Goal: Transaction & Acquisition: Purchase product/service

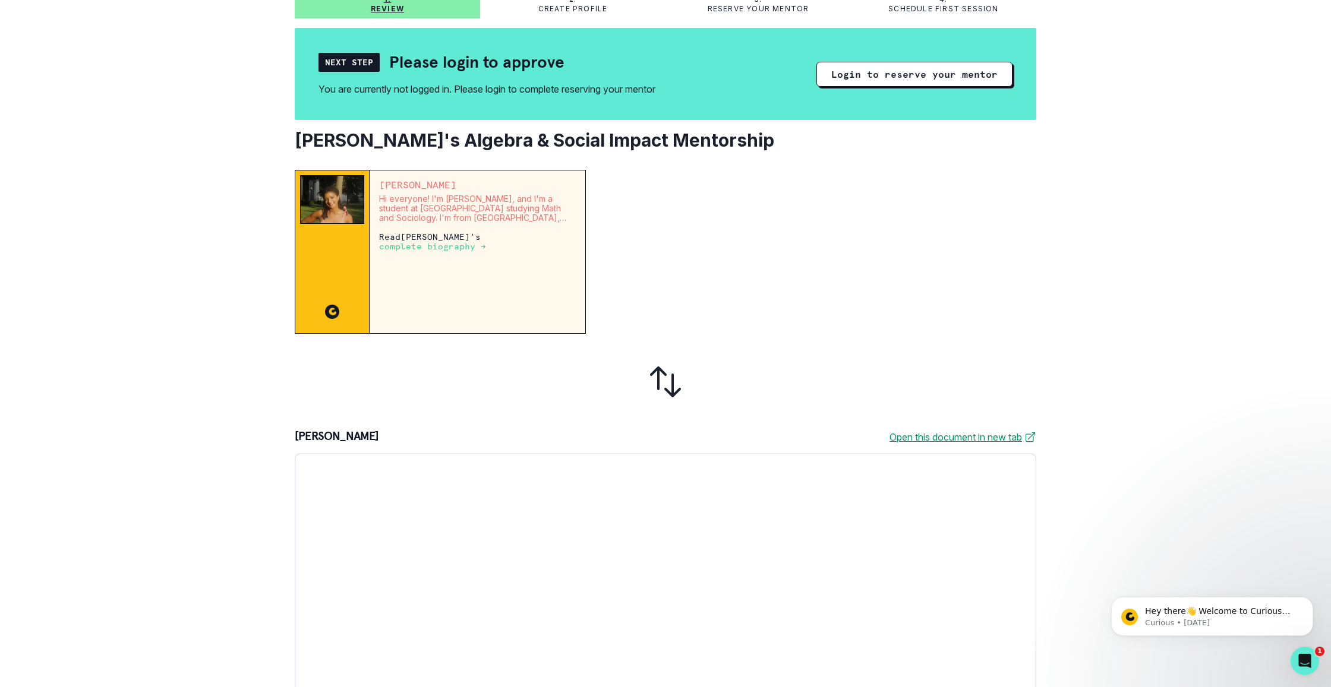
scroll to position [90, 0]
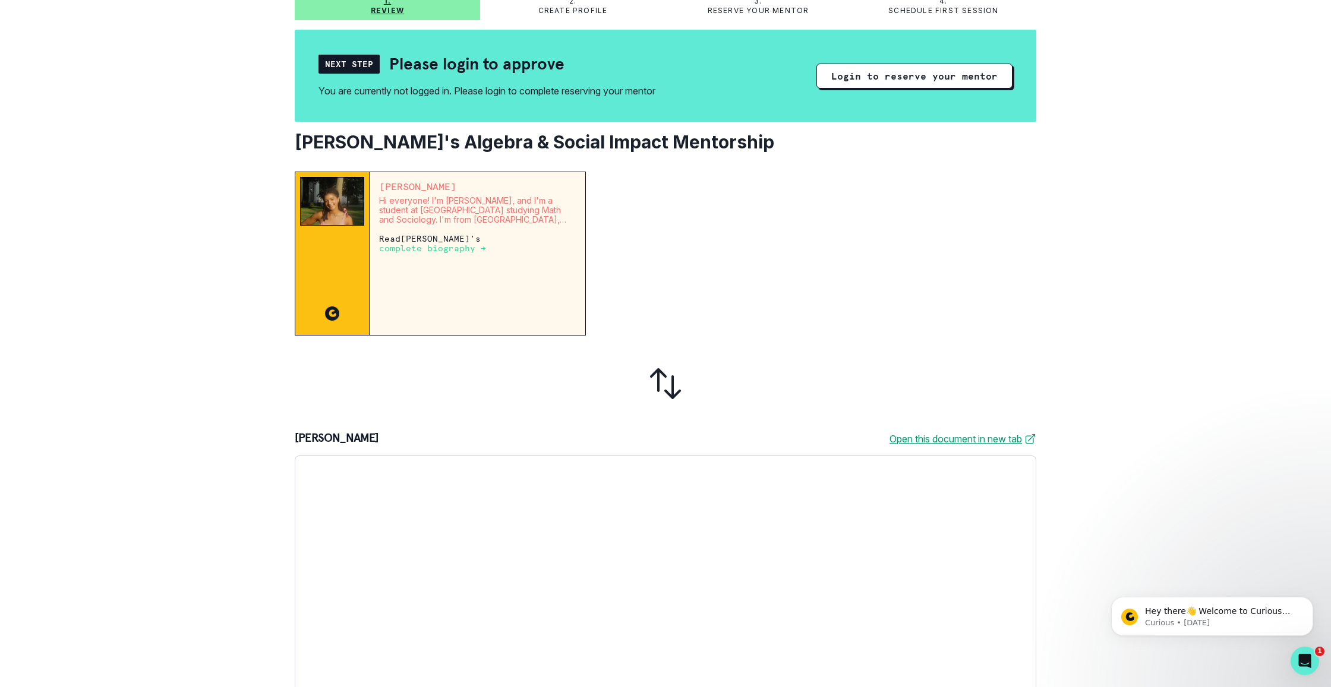
click at [500, 354] on div at bounding box center [665, 383] width 741 height 77
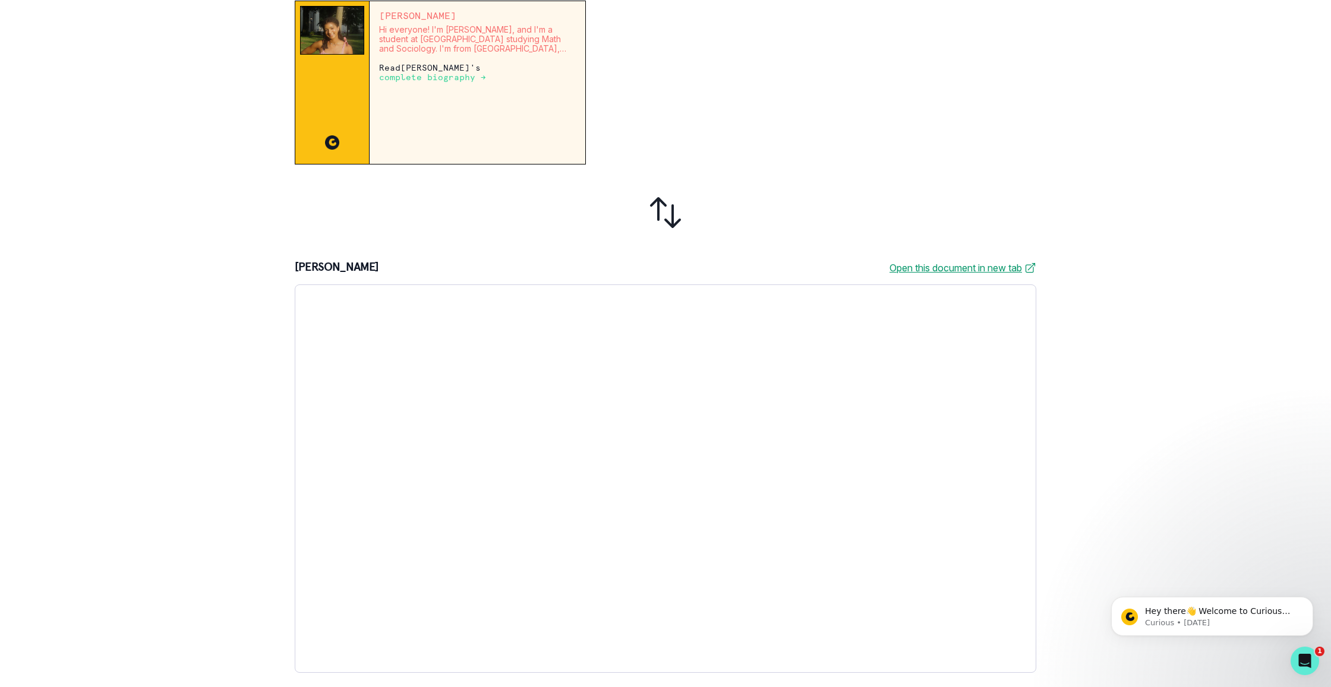
scroll to position [261, 0]
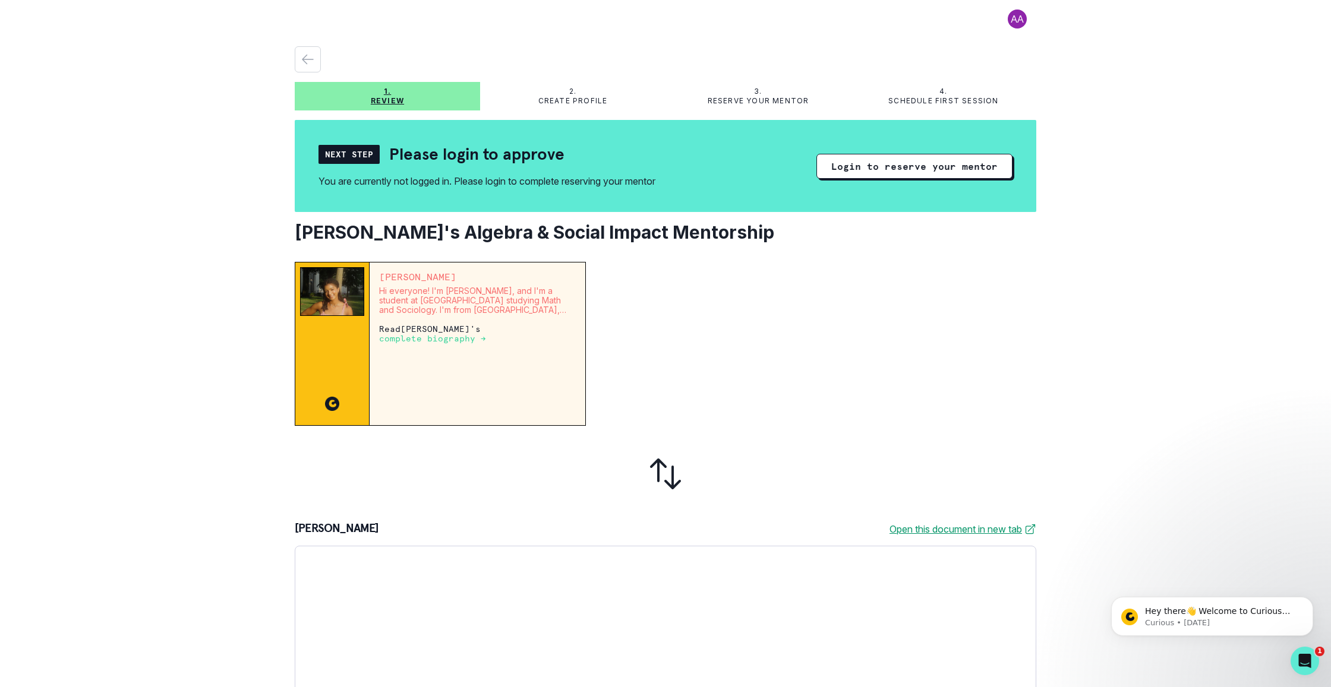
click at [1011, 21] on span at bounding box center [1017, 19] width 38 height 19
click at [927, 162] on button "Login to reserve your mentor" at bounding box center [914, 166] width 196 height 25
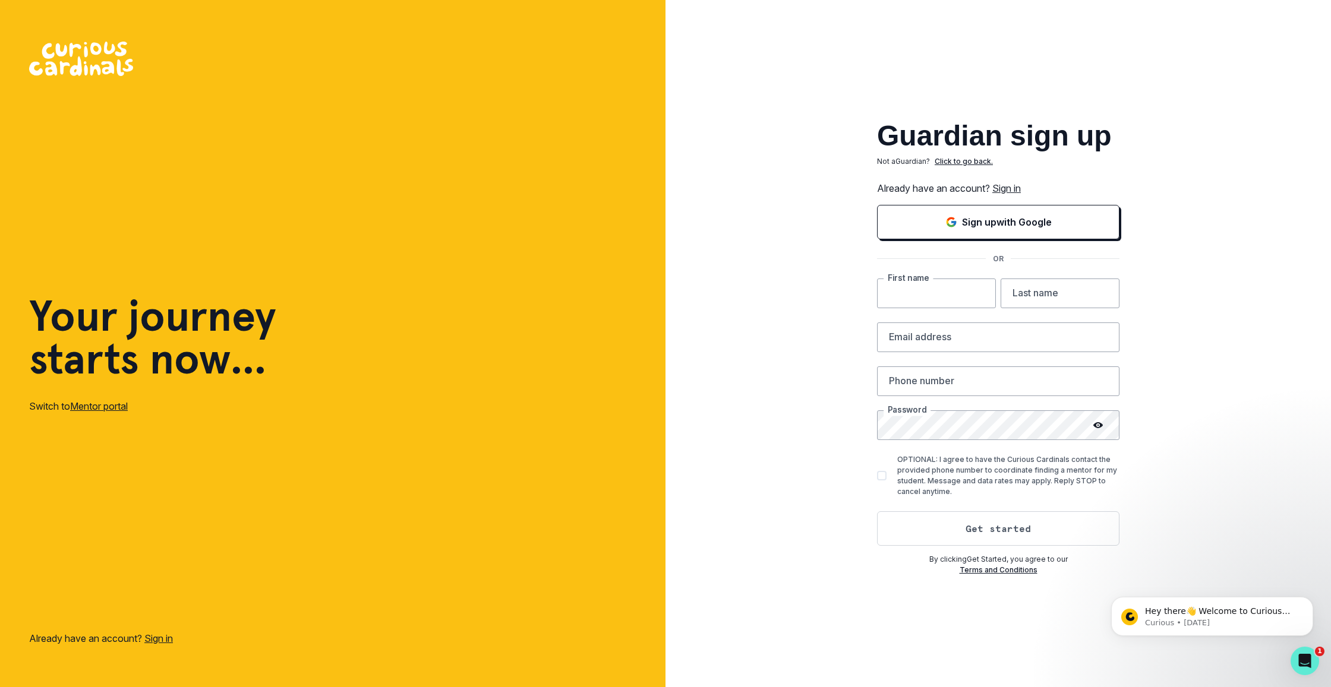
click at [935, 301] on input "text" at bounding box center [936, 294] width 119 height 30
click at [1015, 185] on link "Sign in" at bounding box center [1006, 188] width 29 height 12
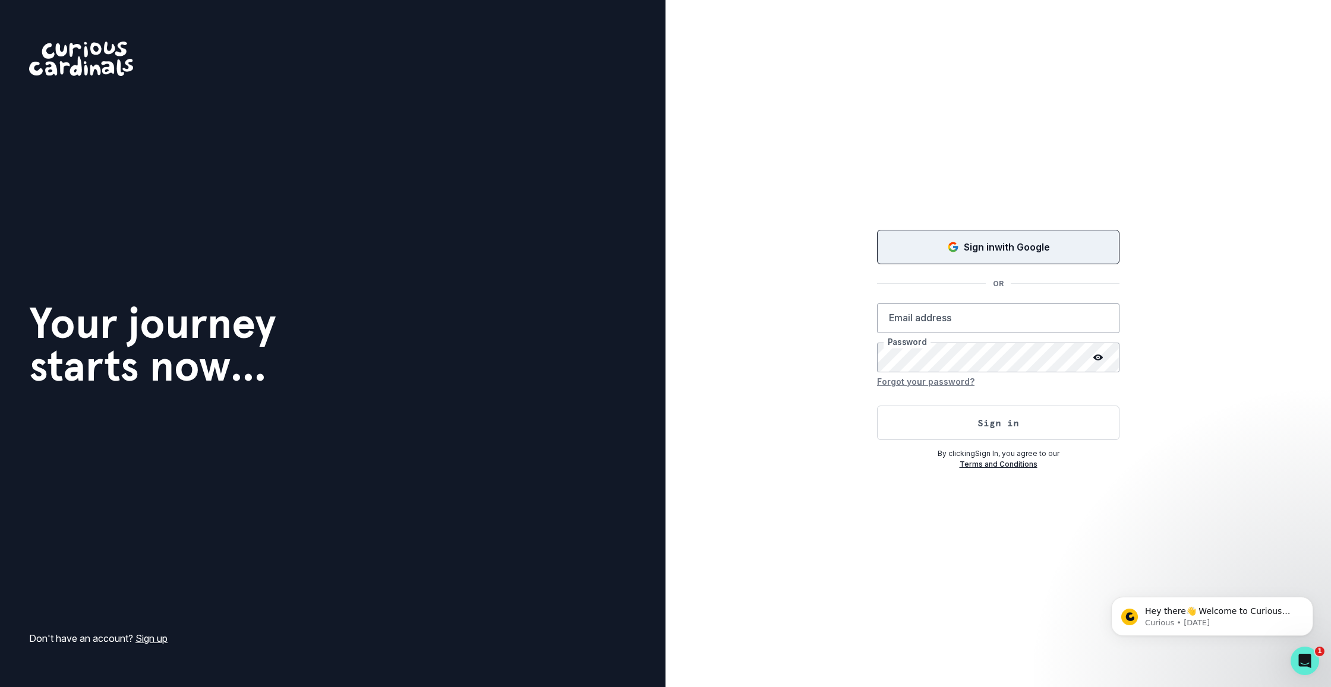
click at [1039, 242] on p "Sign in with Google" at bounding box center [1007, 247] width 86 height 14
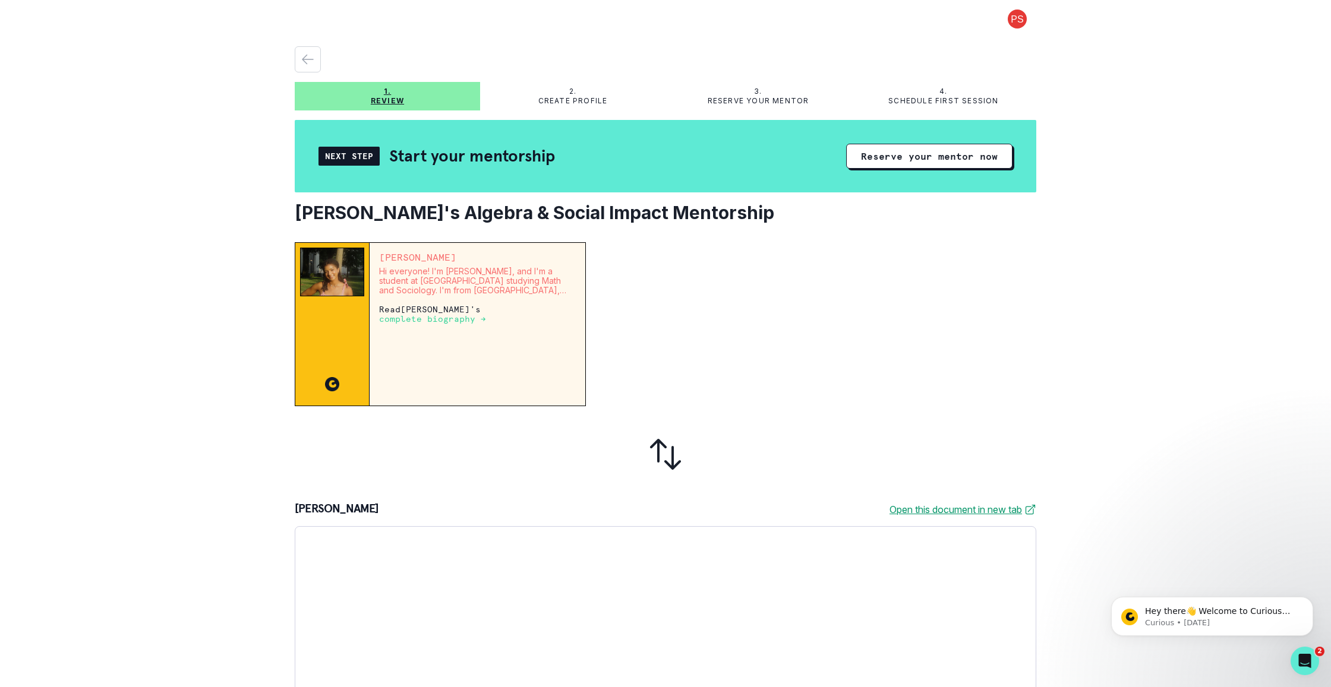
click at [573, 102] on p "Create profile" at bounding box center [573, 101] width 70 height 10
click at [1007, 20] on span at bounding box center [1017, 19] width 38 height 19
click at [398, 99] on p "Review" at bounding box center [387, 101] width 33 height 10
click at [301, 59] on icon "button" at bounding box center [308, 59] width 14 height 14
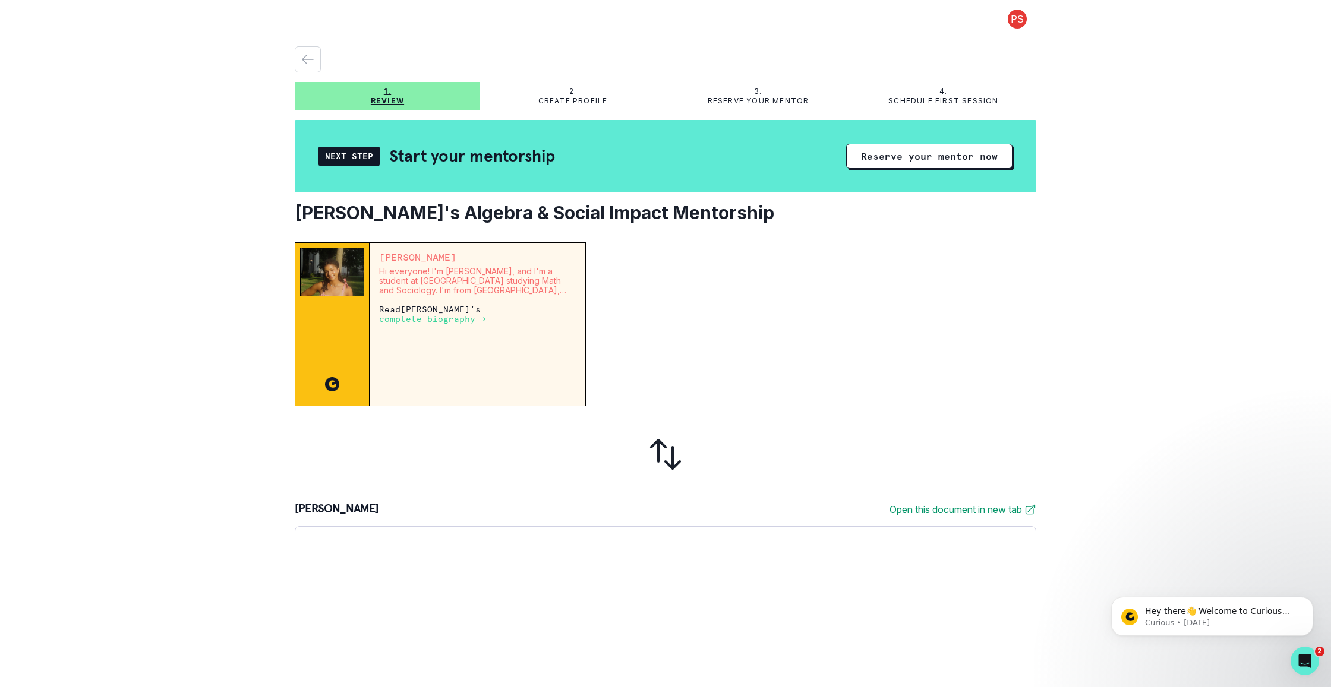
click at [583, 96] on div "2. Create profile" at bounding box center [572, 96] width 185 height 19
click at [1014, 23] on span at bounding box center [1017, 19] width 38 height 19
click at [557, 99] on p "Create profile" at bounding box center [573, 101] width 70 height 10
click at [414, 99] on div "1. Review" at bounding box center [387, 96] width 185 height 19
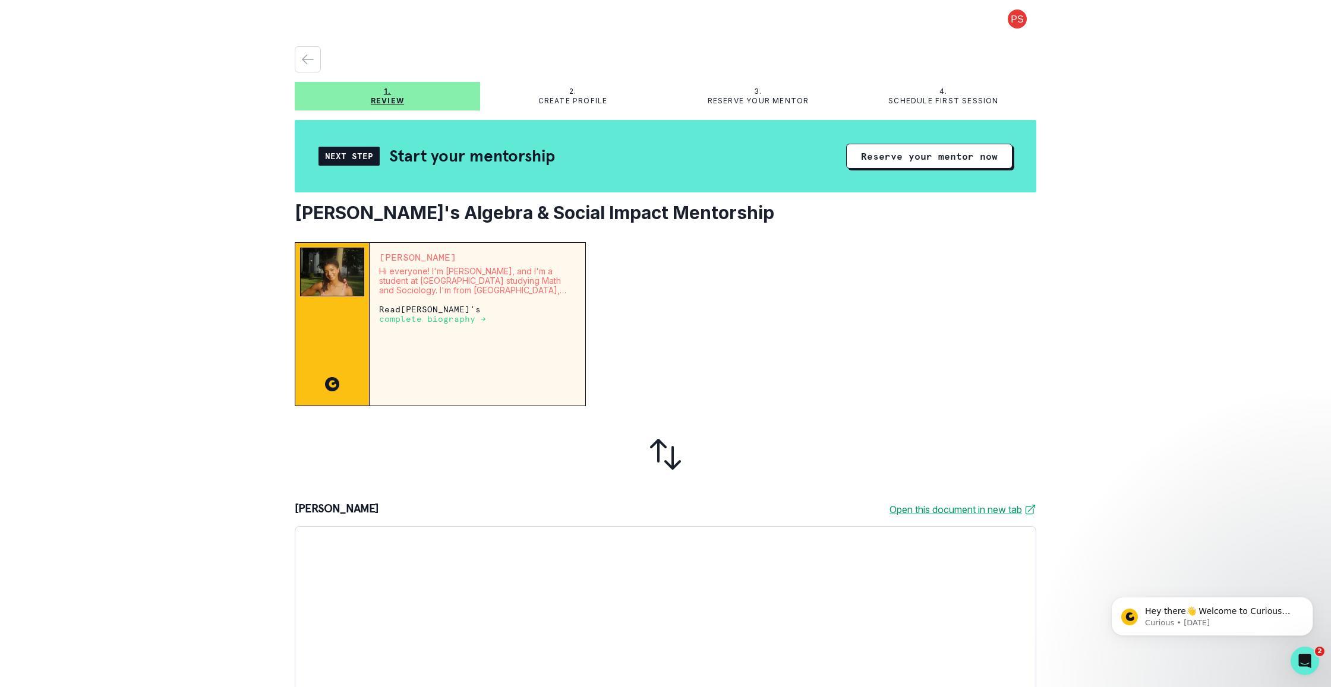
click at [359, 163] on div "Next Step" at bounding box center [348, 156] width 61 height 19
click at [938, 156] on button "Reserve your mentor now" at bounding box center [929, 156] width 166 height 25
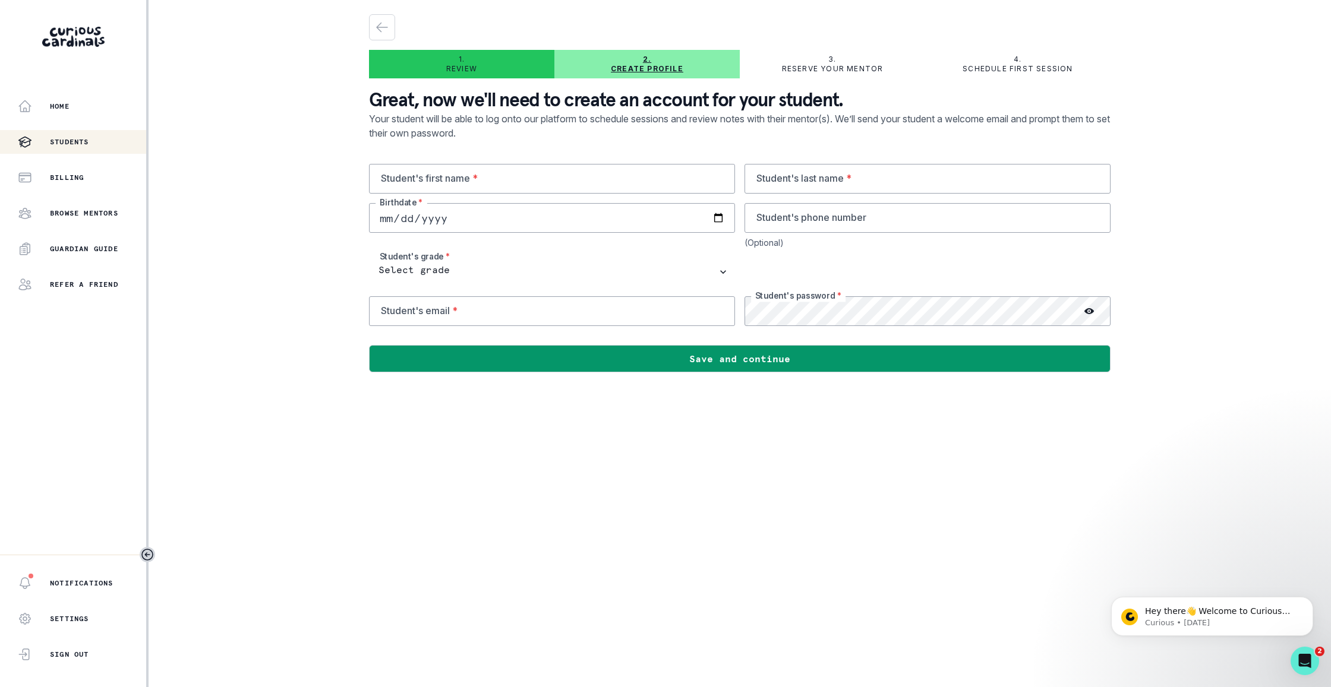
click at [62, 142] on p "Students" at bounding box center [69, 142] width 39 height 10
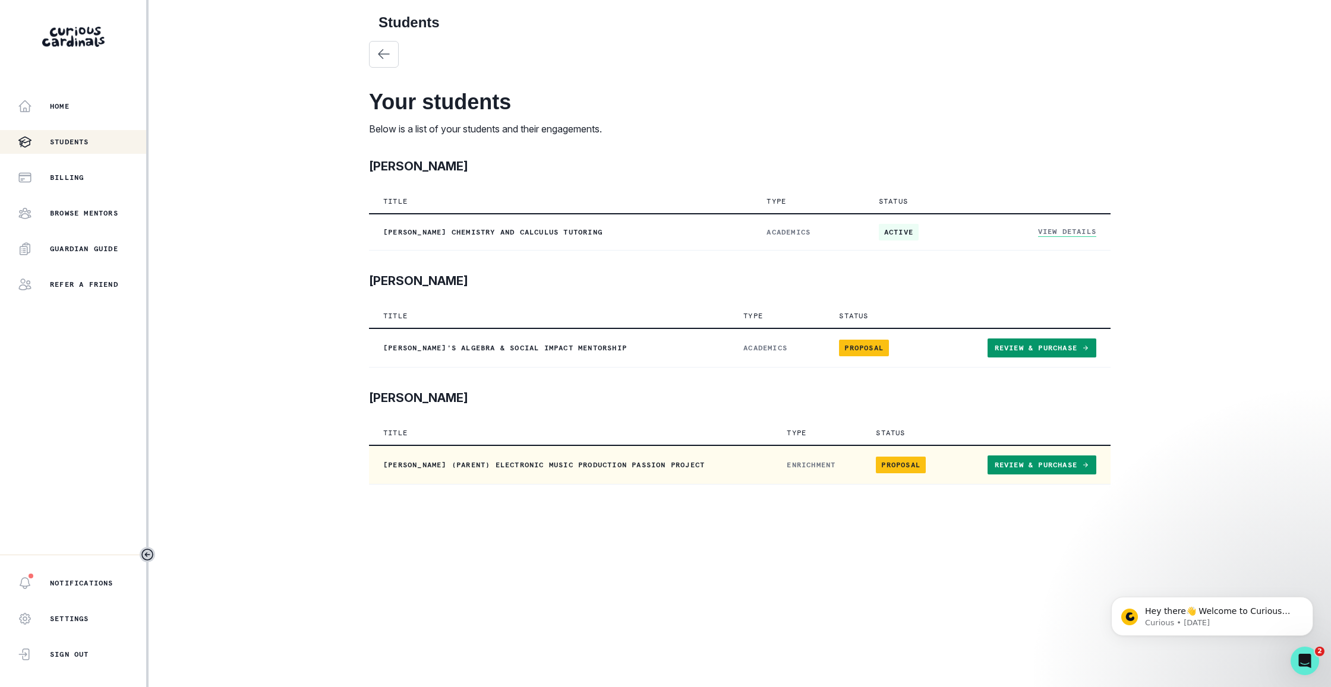
click at [1026, 468] on link "Review & Purchase" at bounding box center [1041, 465] width 109 height 19
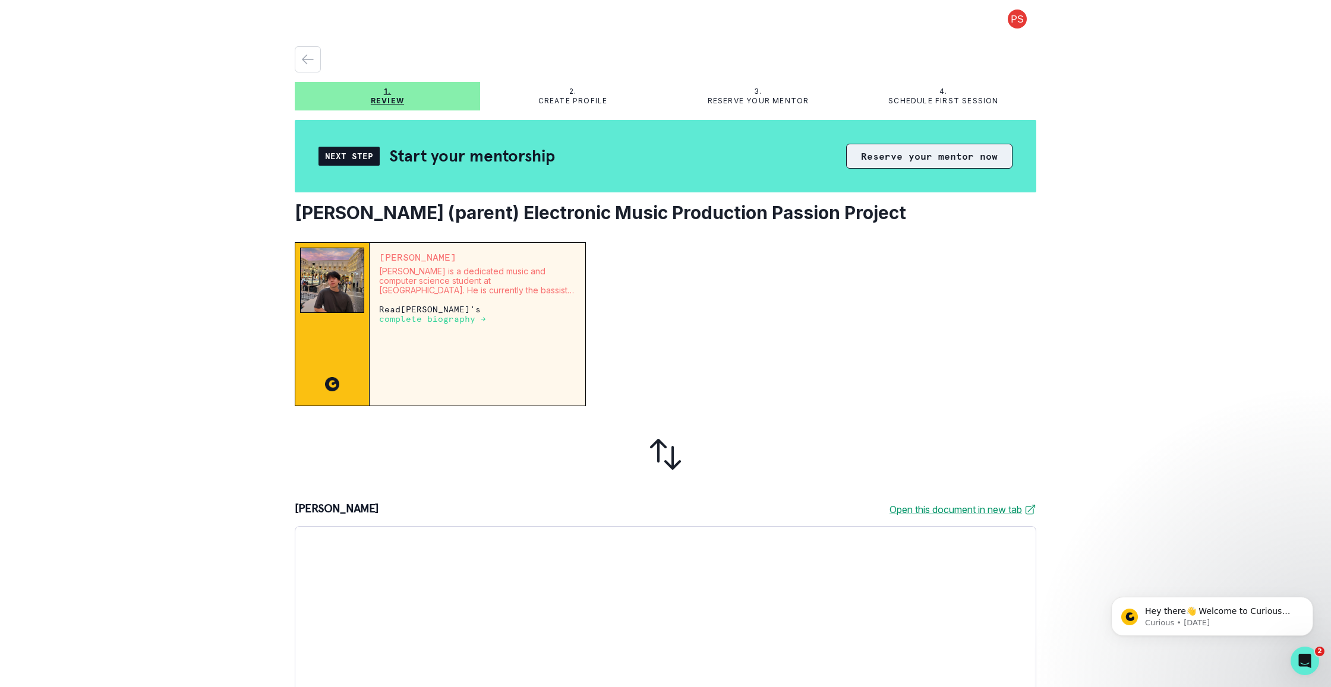
click at [936, 157] on button "Reserve your mentor now" at bounding box center [929, 156] width 166 height 25
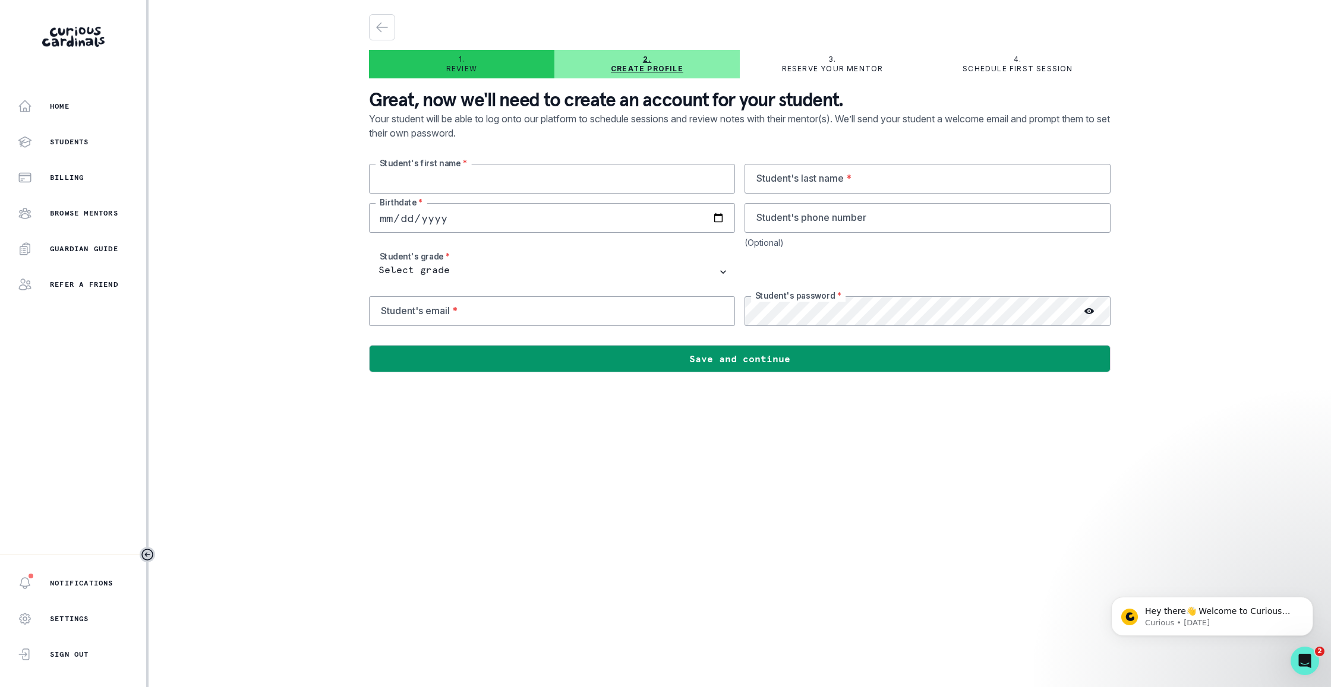
click at [597, 175] on input "text" at bounding box center [552, 179] width 366 height 30
type input "Scott"
click at [850, 175] on input "text" at bounding box center [927, 179] width 366 height 30
type input "Saslow"
click at [396, 209] on input "date" at bounding box center [552, 218] width 366 height 30
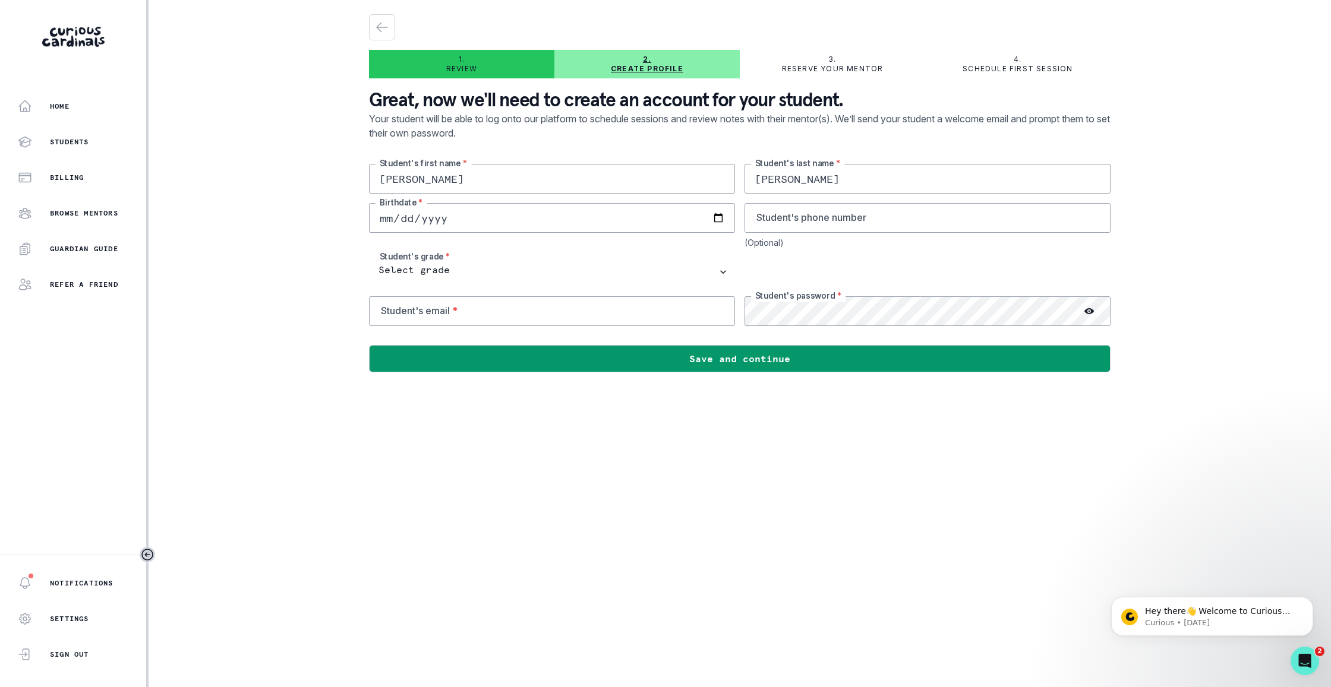
click at [406, 215] on input "date" at bounding box center [552, 218] width 366 height 30
click at [450, 220] on input "date" at bounding box center [552, 218] width 366 height 30
click at [444, 217] on input "date" at bounding box center [552, 218] width 366 height 30
click at [426, 221] on input "0070-10-04" at bounding box center [552, 218] width 366 height 30
type input "0002-10-04"
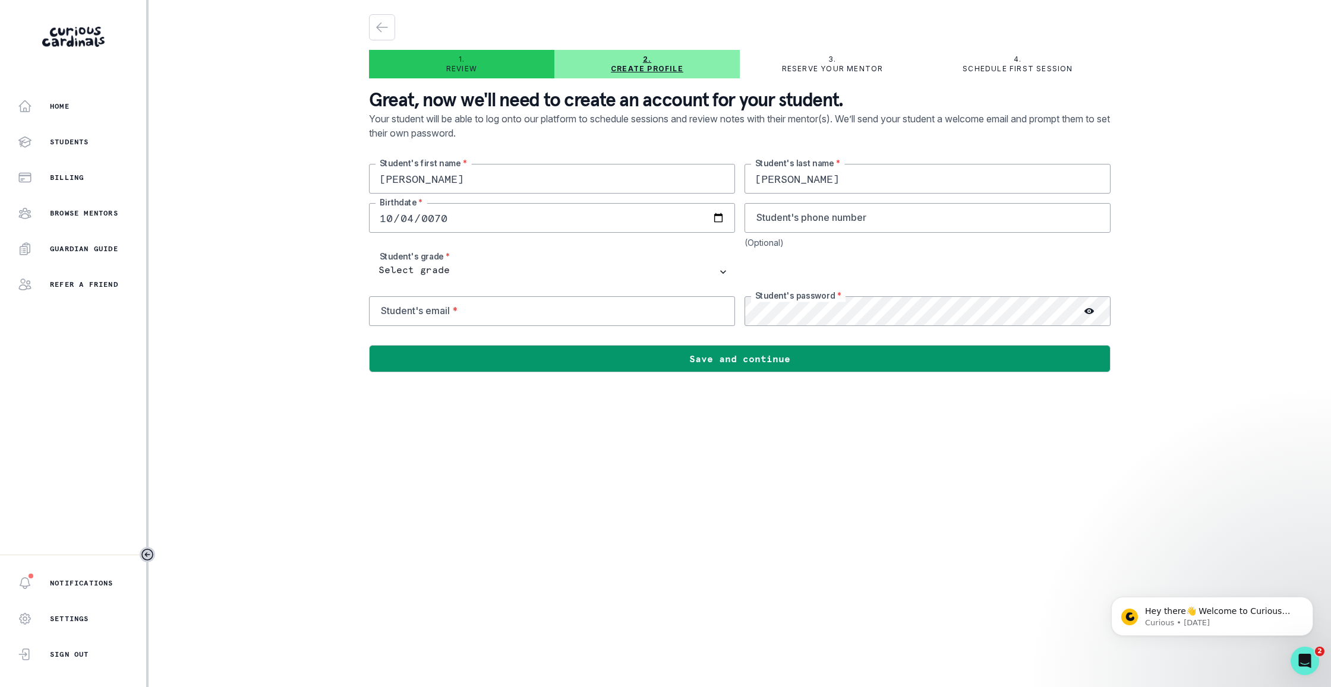
type input "1970-10-04"
click at [917, 223] on input "tel" at bounding box center [927, 218] width 366 height 30
type input "650-996-5256"
click at [632, 310] on input "email" at bounding box center [552, 311] width 366 height 30
type input "scottsaslow@me.com"
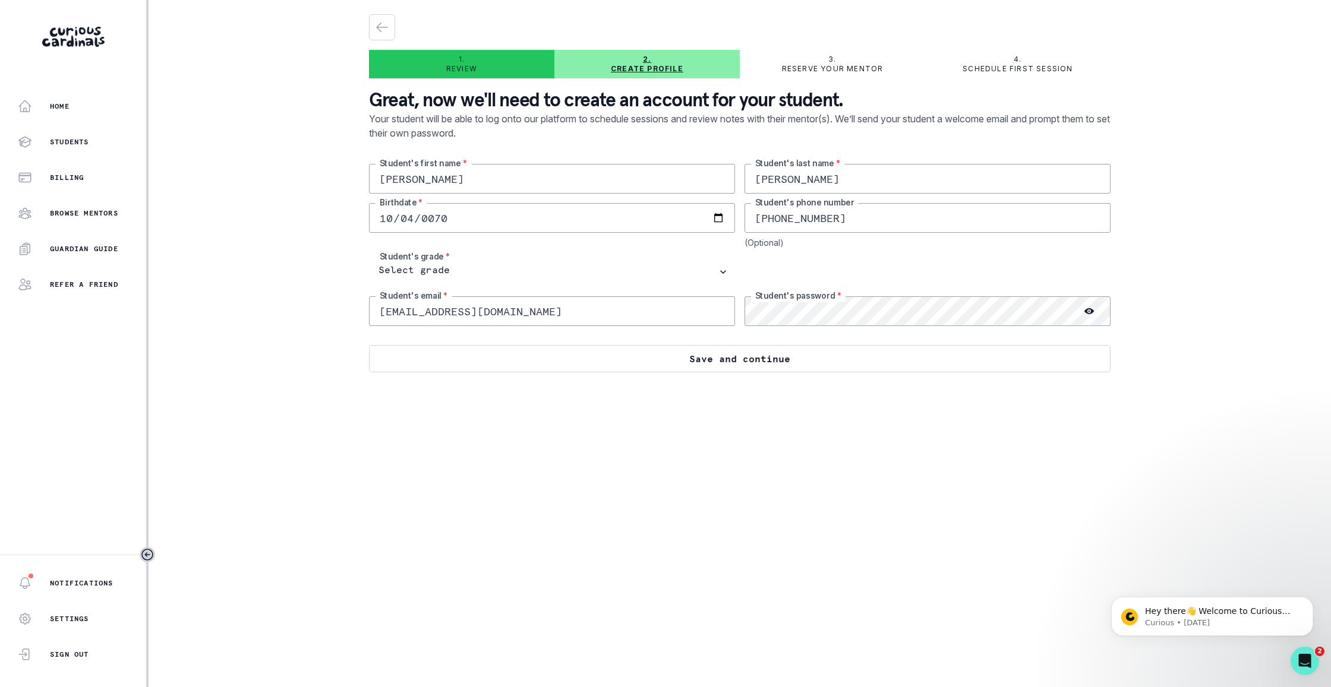
click at [848, 349] on button "Save and continue" at bounding box center [739, 358] width 741 height 27
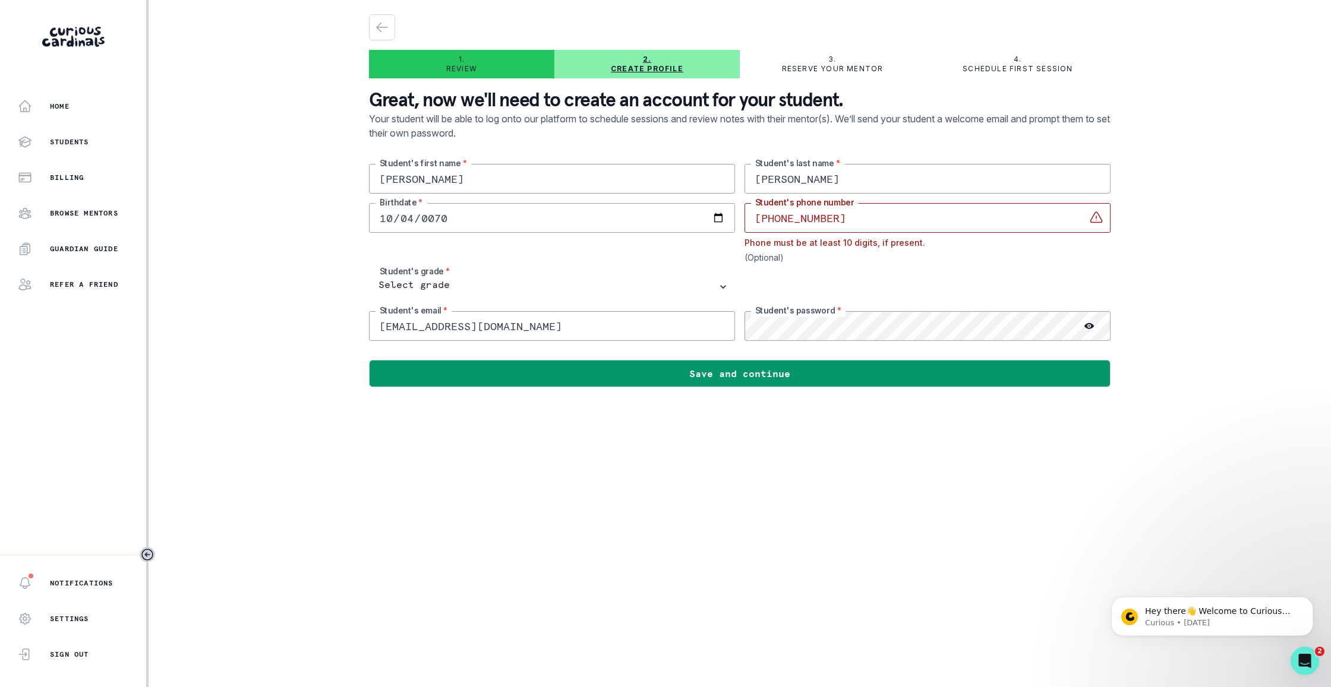
click at [807, 219] on input "650-996-5256" at bounding box center [927, 218] width 366 height 30
click at [781, 218] on input "650-9965256" at bounding box center [927, 218] width 366 height 30
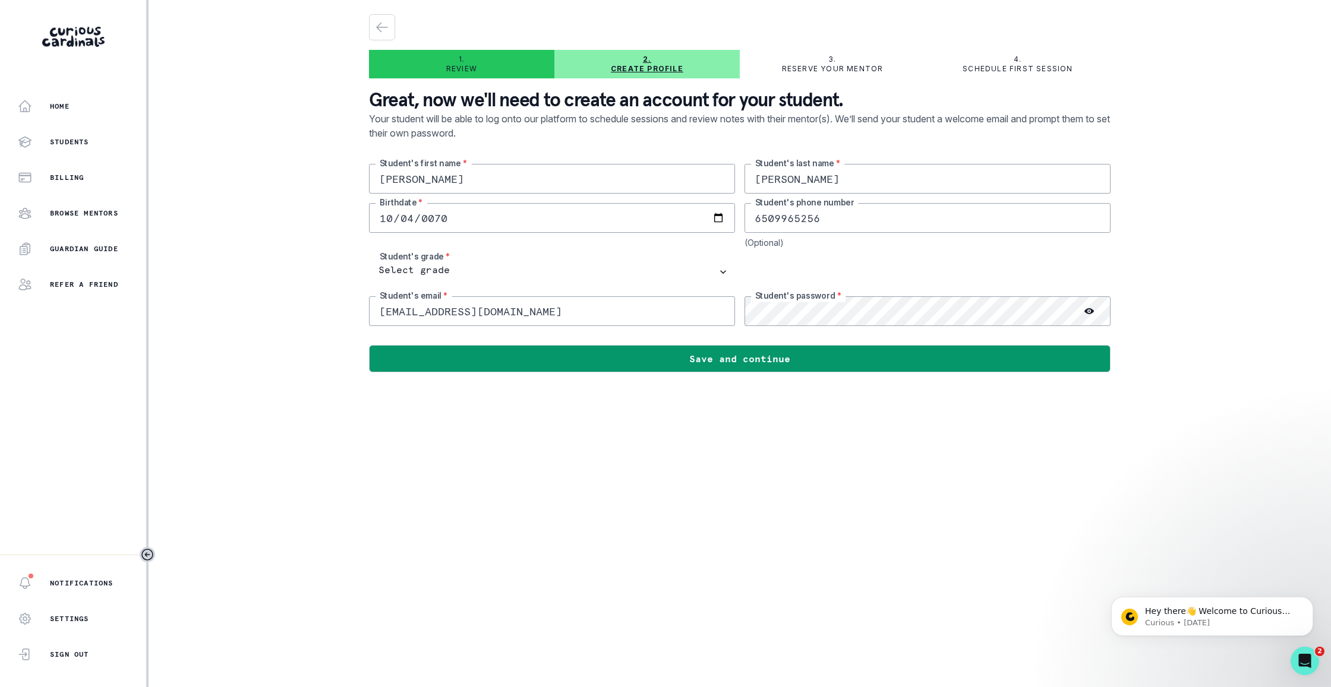
type input "6509965256"
click at [1088, 310] on icon at bounding box center [1089, 311] width 10 height 6
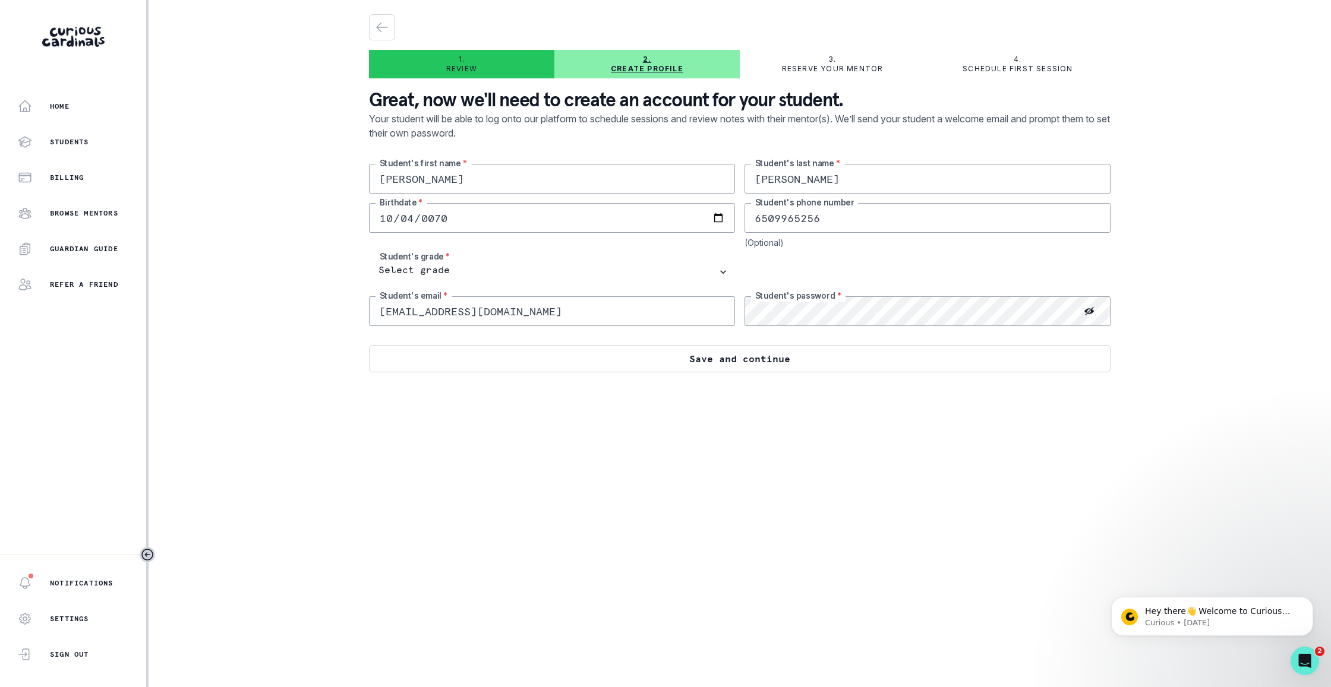
click at [823, 359] on button "Save and continue" at bounding box center [739, 358] width 741 height 27
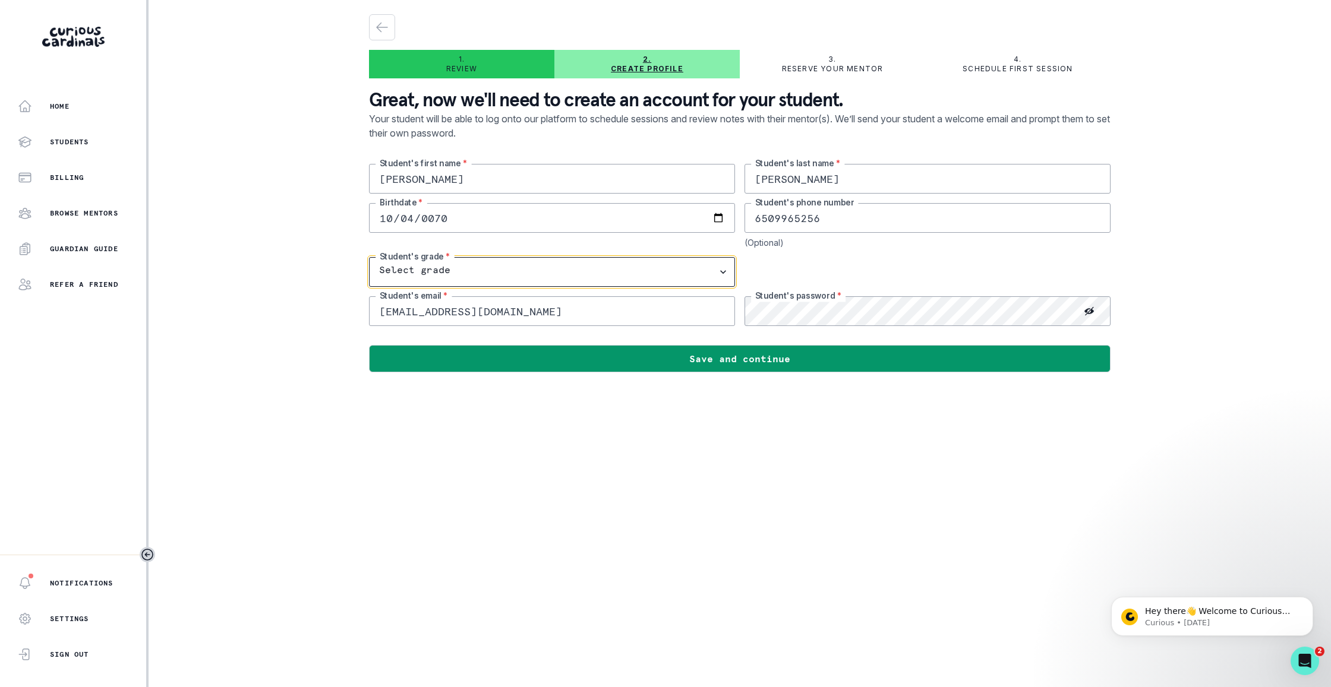
select select "1st Grade"
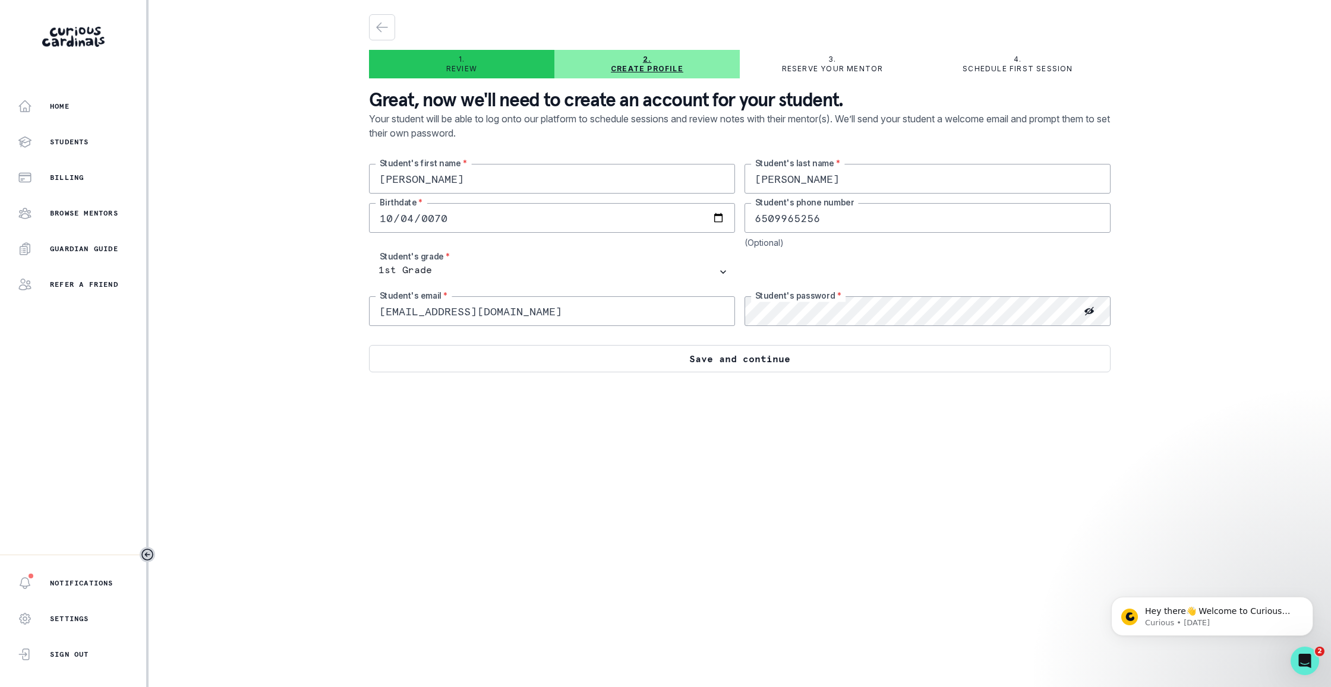
click at [982, 359] on button "Save and continue" at bounding box center [739, 358] width 741 height 27
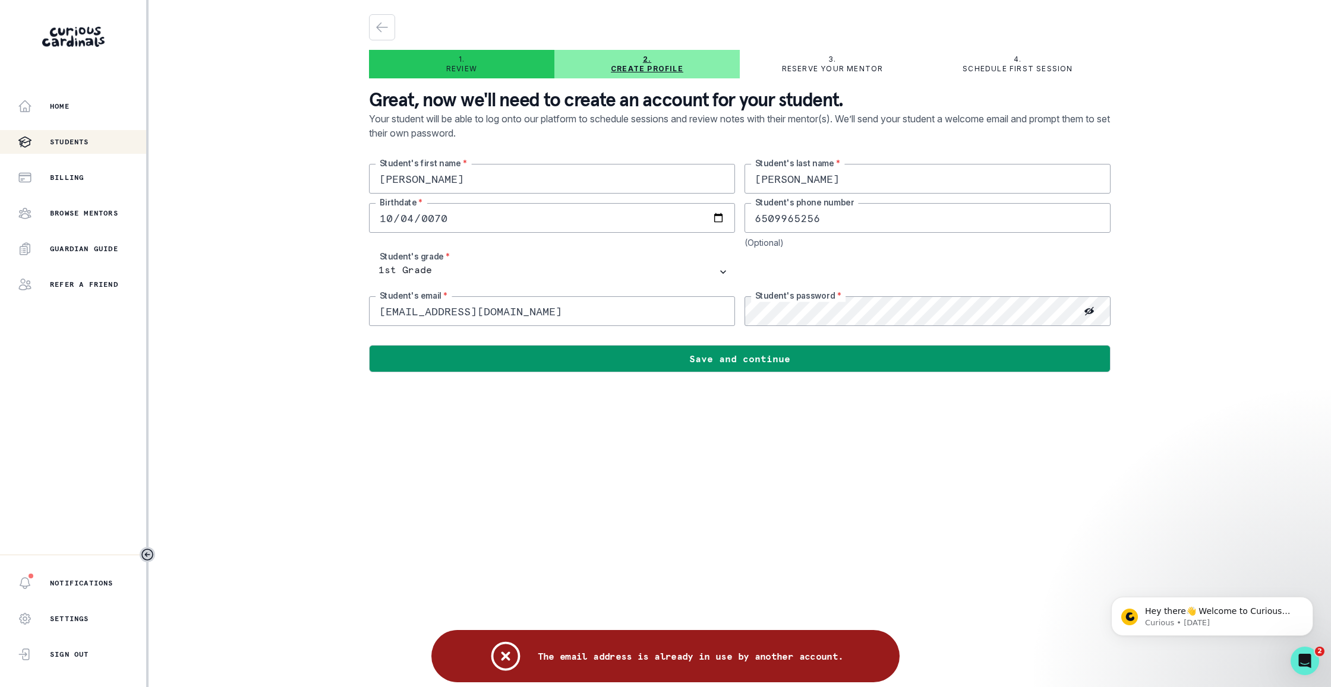
click at [79, 150] on button "Students" at bounding box center [73, 142] width 146 height 24
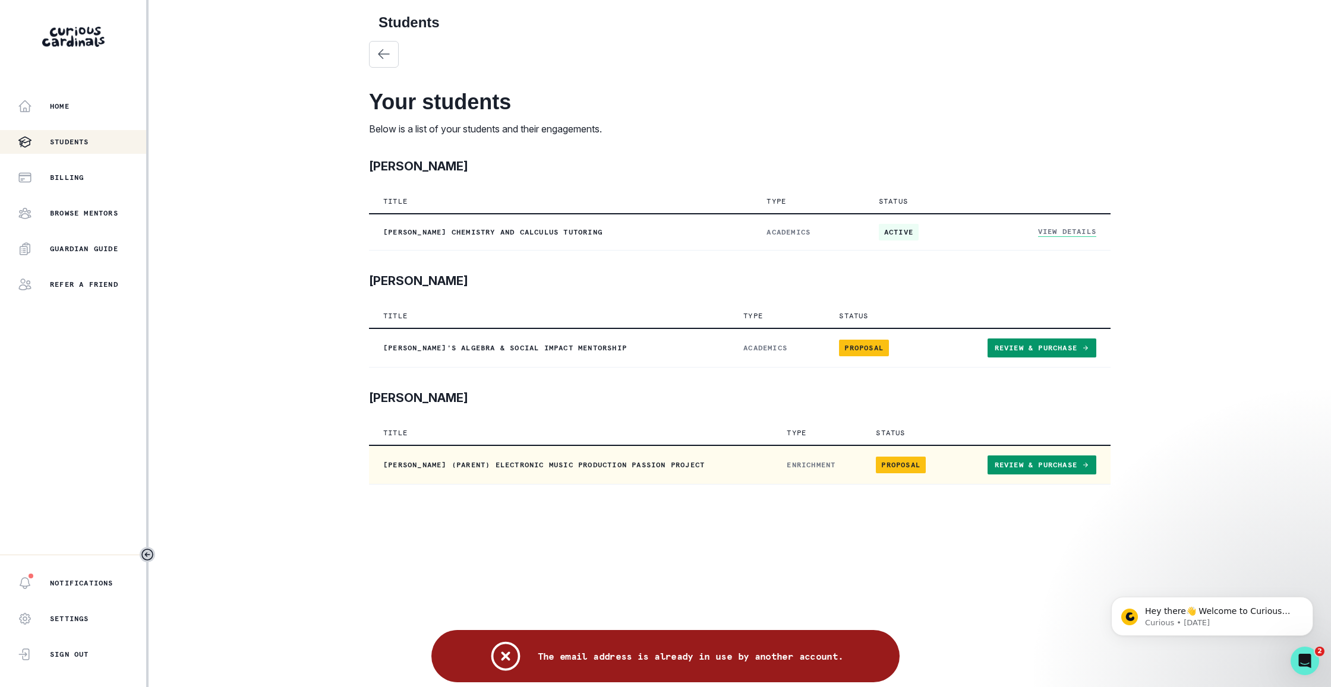
click at [1052, 469] on link "Review & Purchase" at bounding box center [1041, 465] width 109 height 19
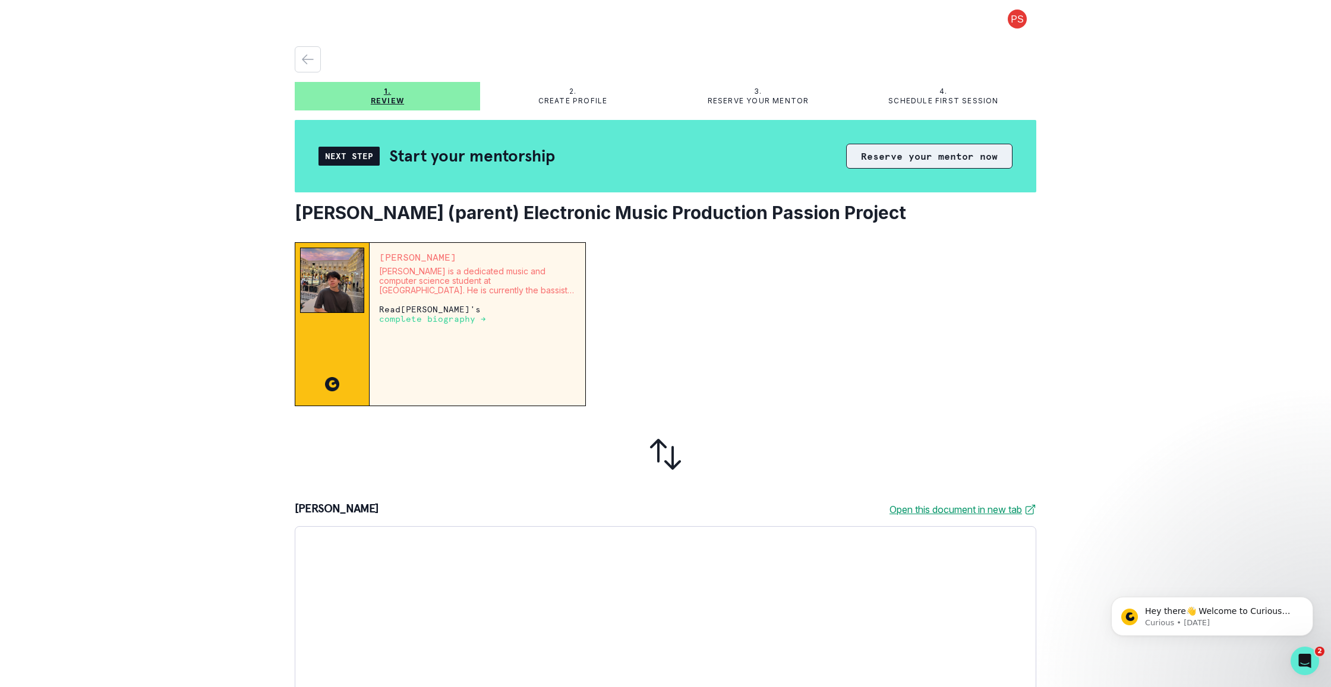
click at [935, 151] on button "Reserve your mentor now" at bounding box center [929, 156] width 166 height 25
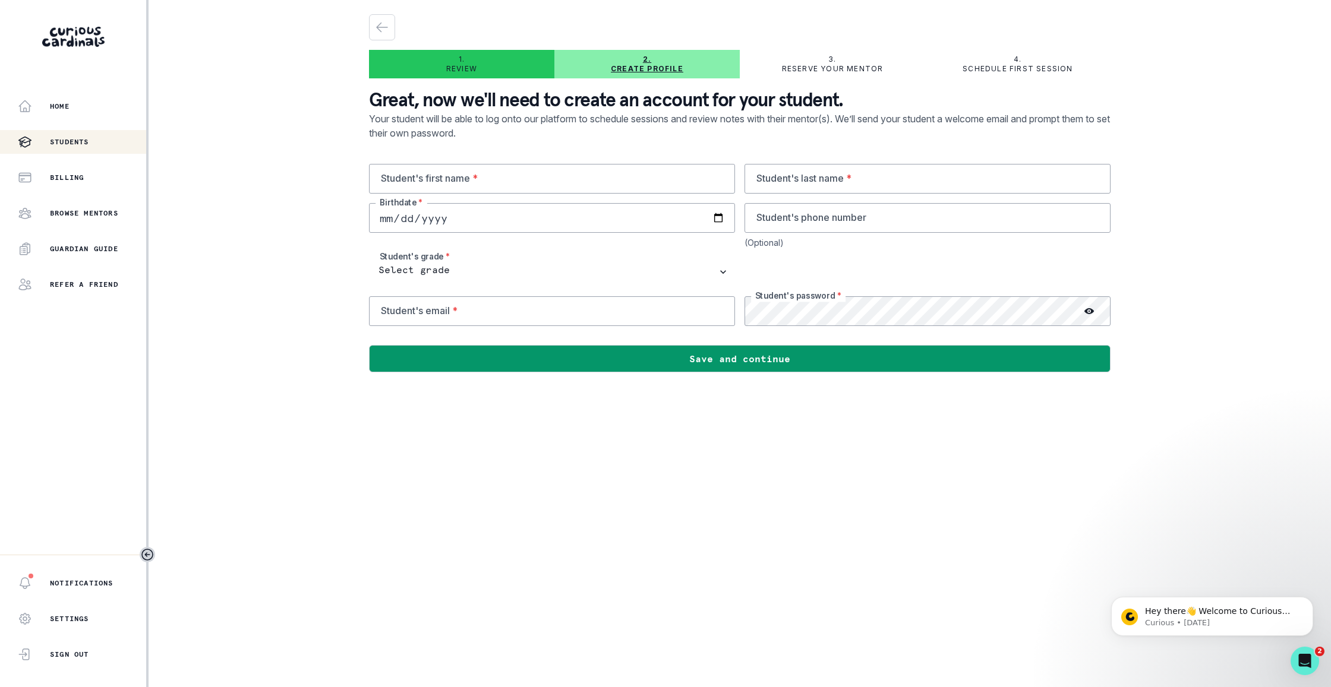
click at [68, 144] on p "Students" at bounding box center [69, 142] width 39 height 10
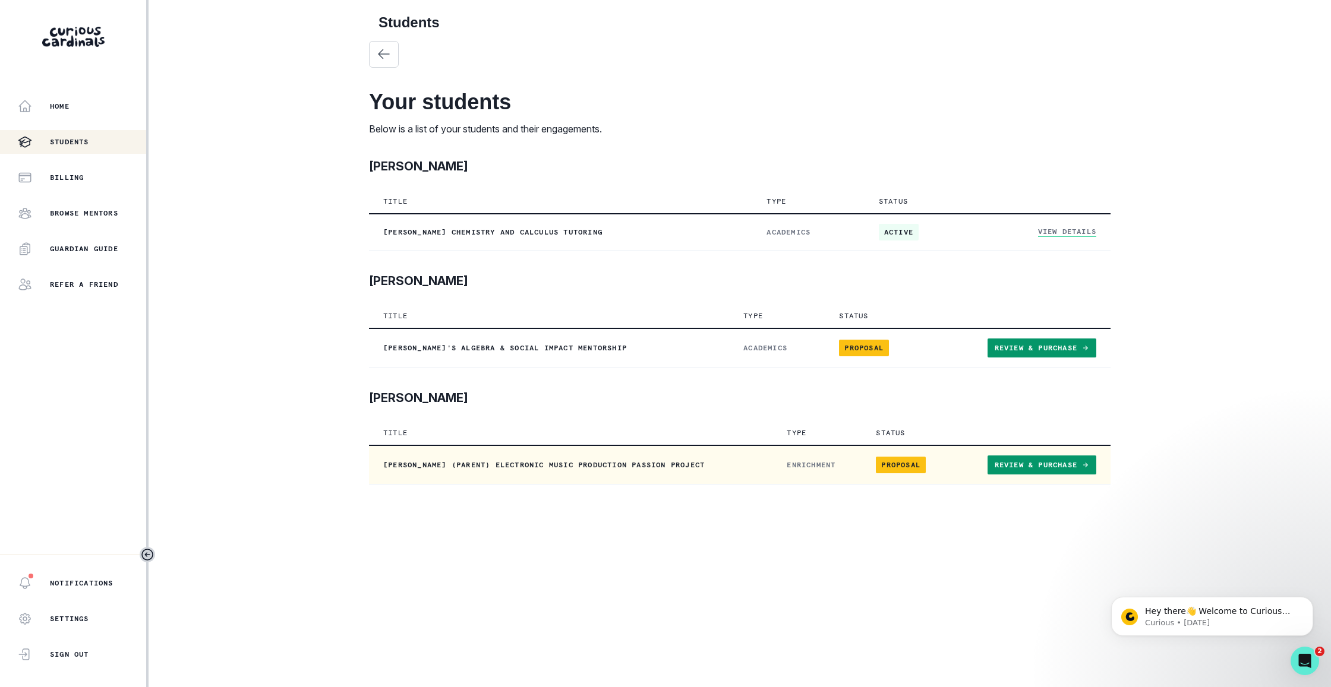
click at [898, 465] on span "Proposal" at bounding box center [901, 465] width 50 height 17
click at [1021, 465] on link "Review & Purchase" at bounding box center [1041, 465] width 109 height 19
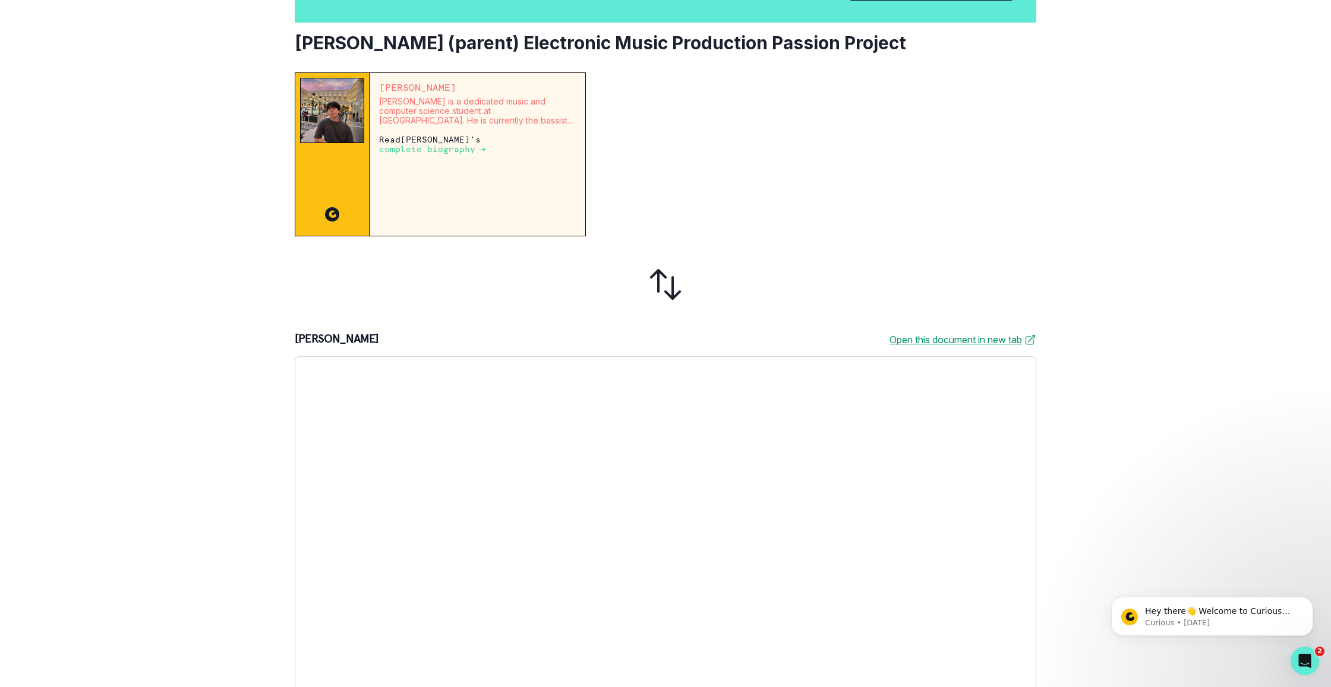
scroll to position [165, 0]
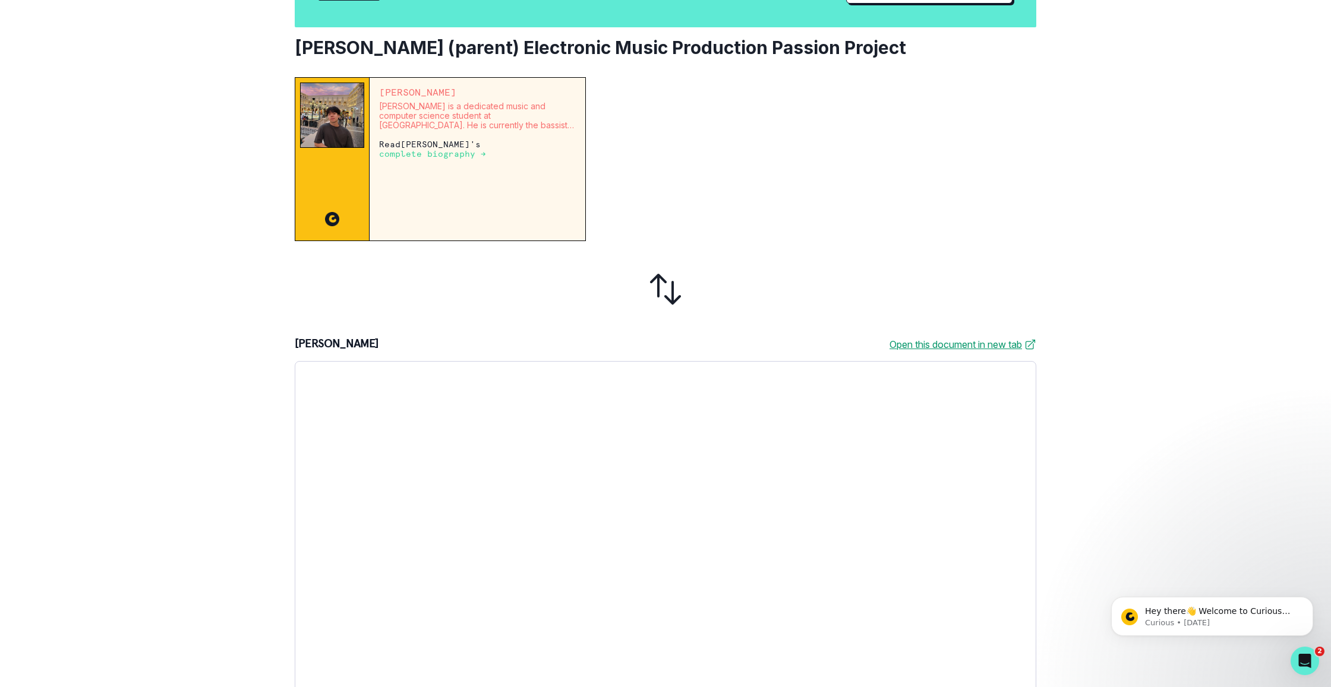
click at [669, 298] on icon at bounding box center [665, 289] width 29 height 29
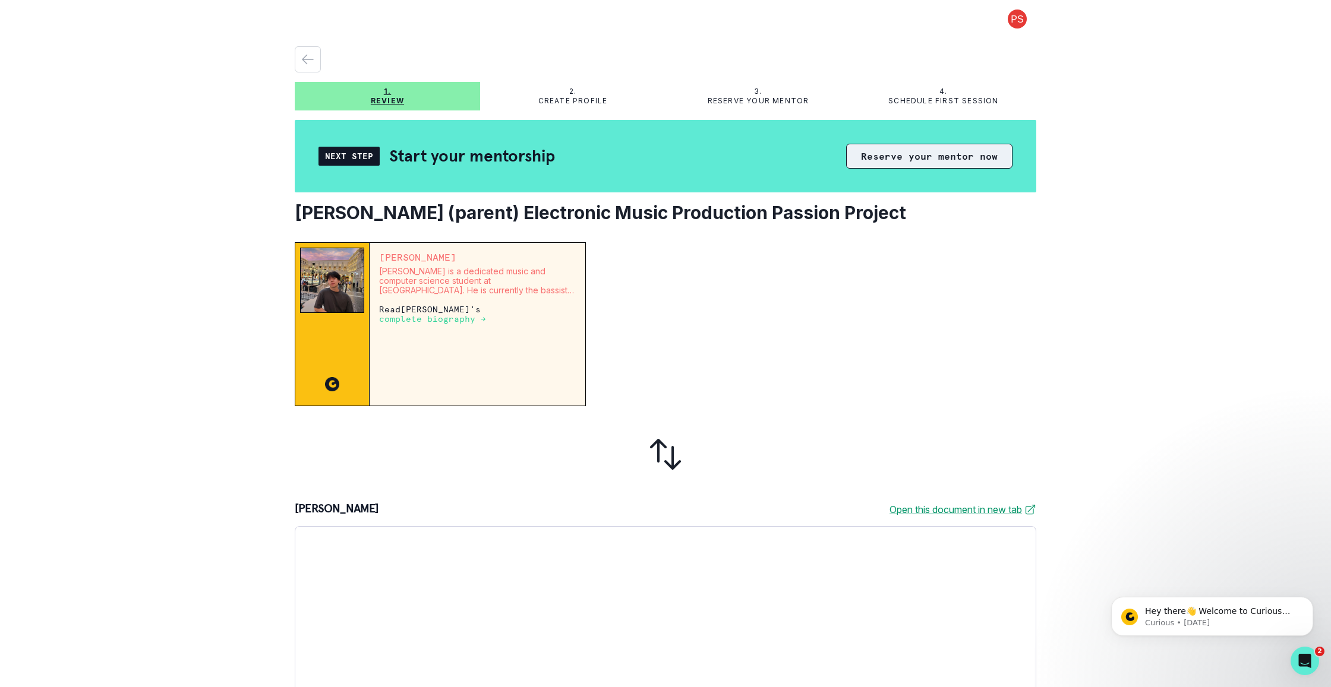
scroll to position [0, 0]
click at [945, 153] on button "Reserve your mentor now" at bounding box center [929, 156] width 166 height 25
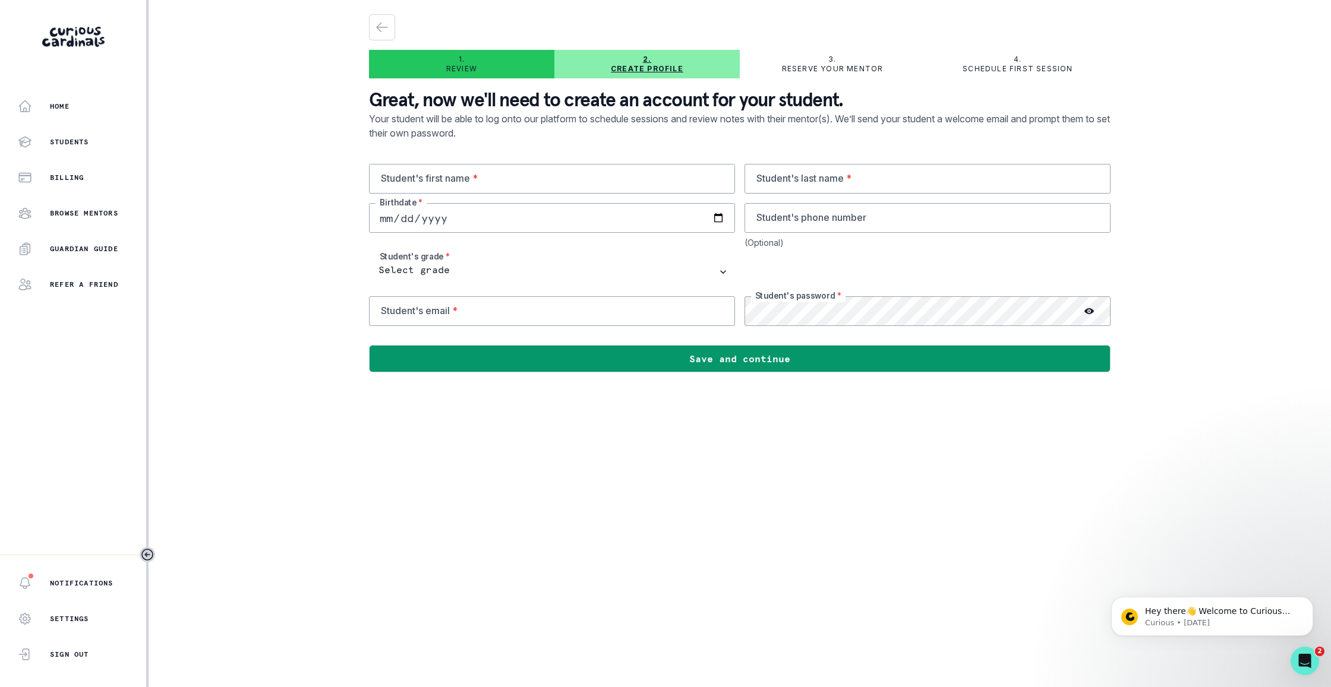
click at [824, 51] on div "3. Reserve your mentor" at bounding box center [832, 64] width 185 height 29
click at [73, 143] on p "Students" at bounding box center [69, 142] width 39 height 10
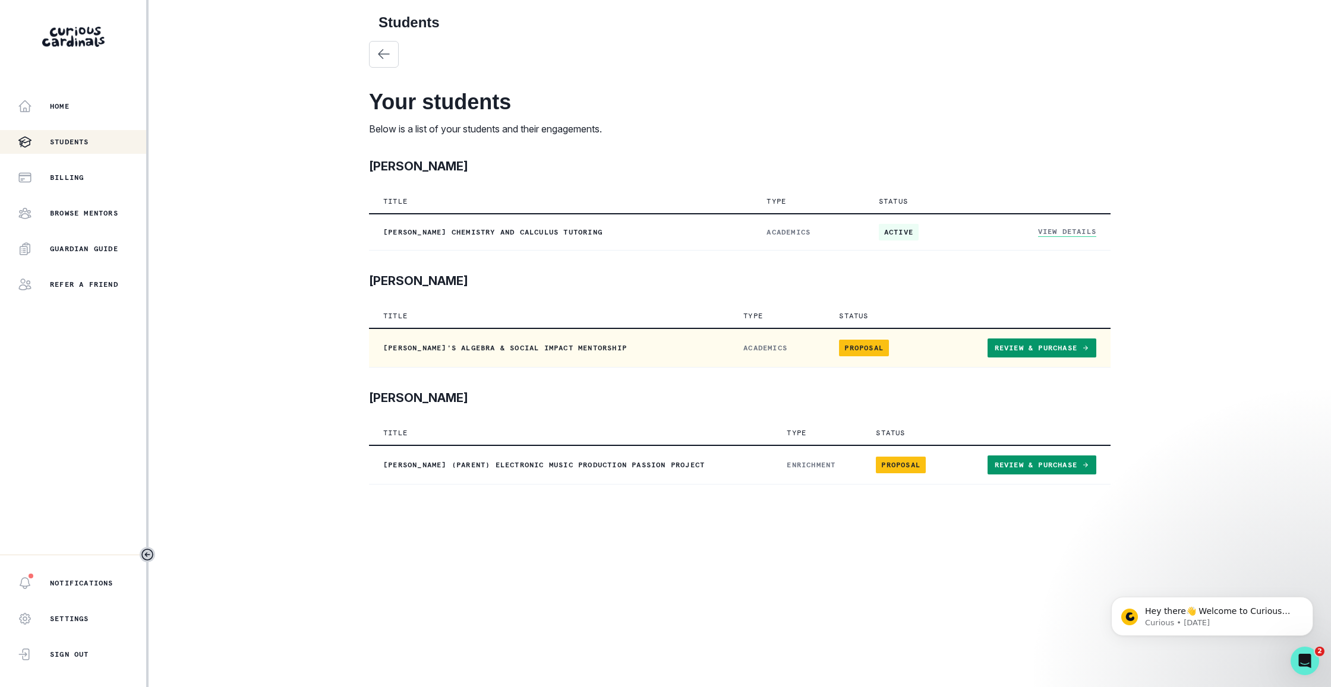
click at [1062, 343] on link "Review & Purchase" at bounding box center [1041, 348] width 109 height 19
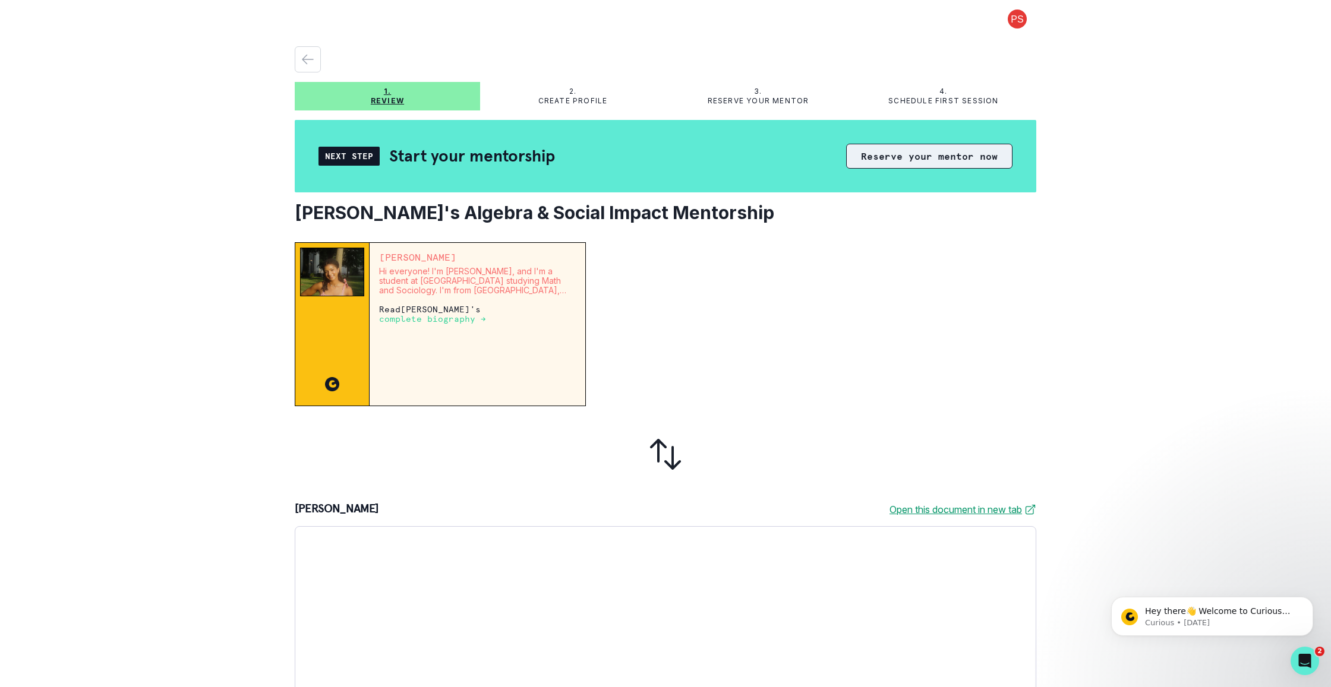
click at [944, 160] on button "Reserve your mentor now" at bounding box center [929, 156] width 166 height 25
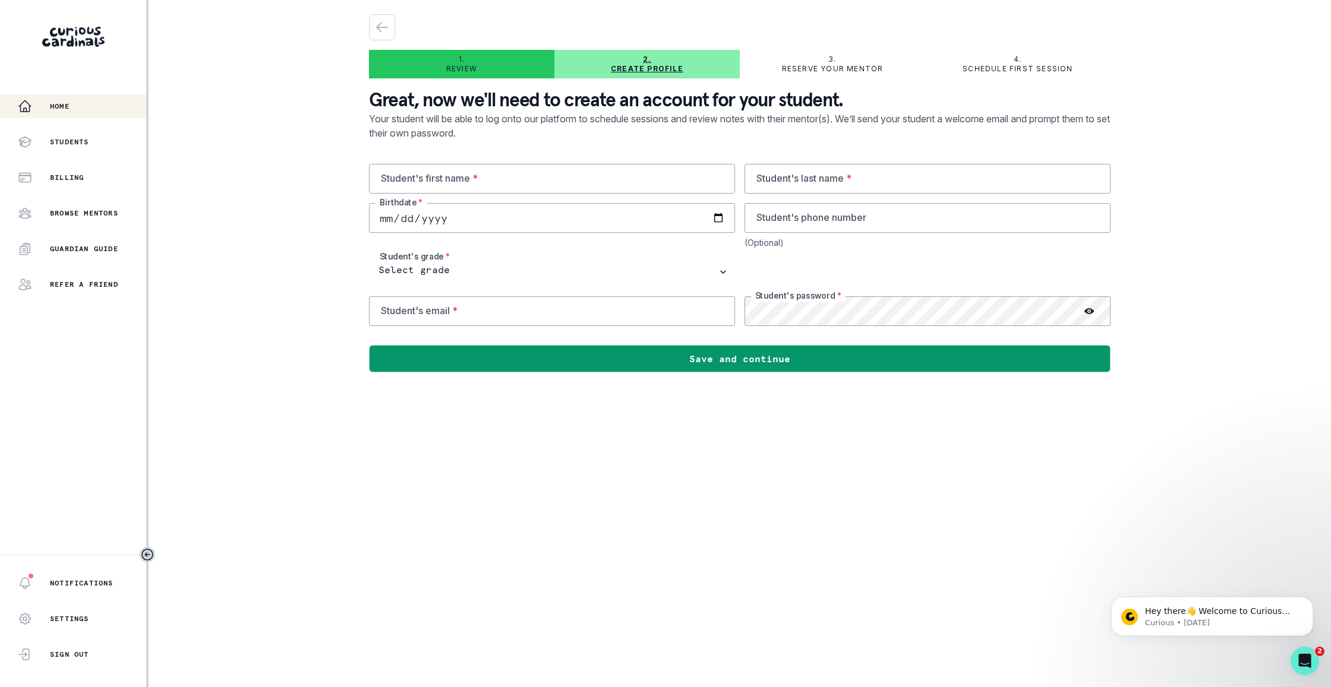
click at [70, 108] on p "Home" at bounding box center [60, 107] width 20 height 10
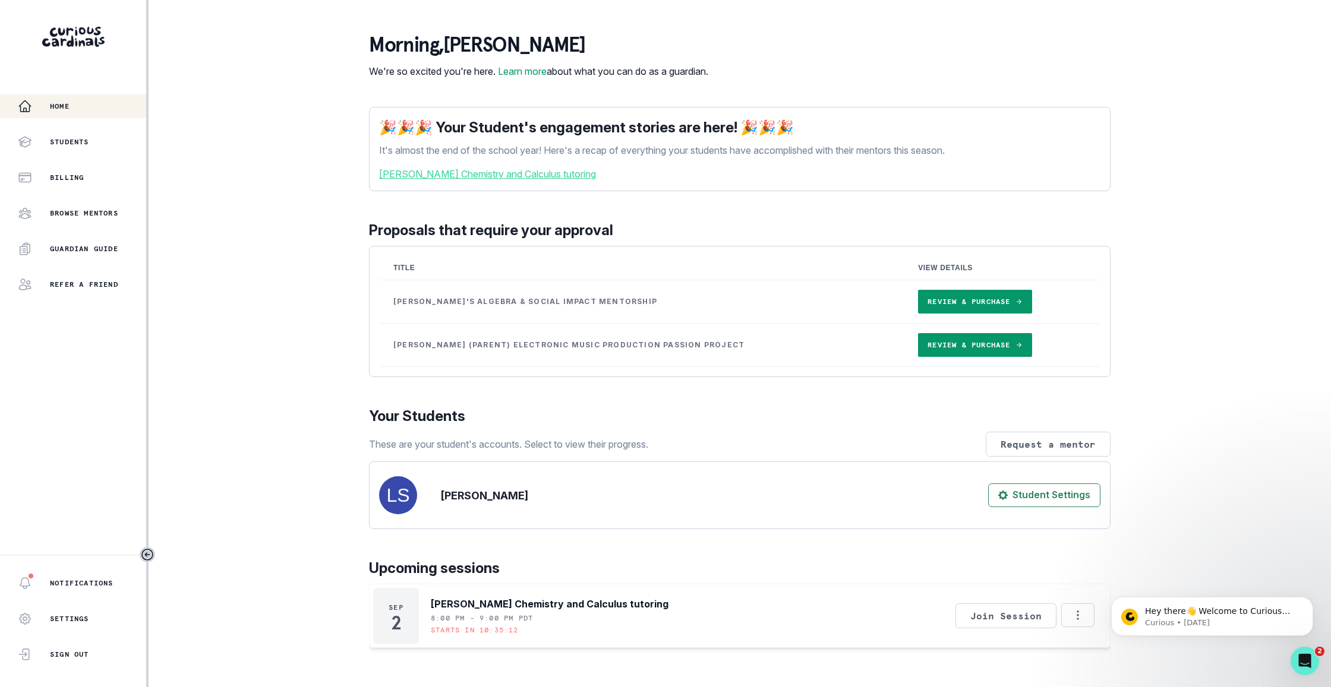
click at [958, 357] on link "Review & Purchase" at bounding box center [974, 345] width 113 height 24
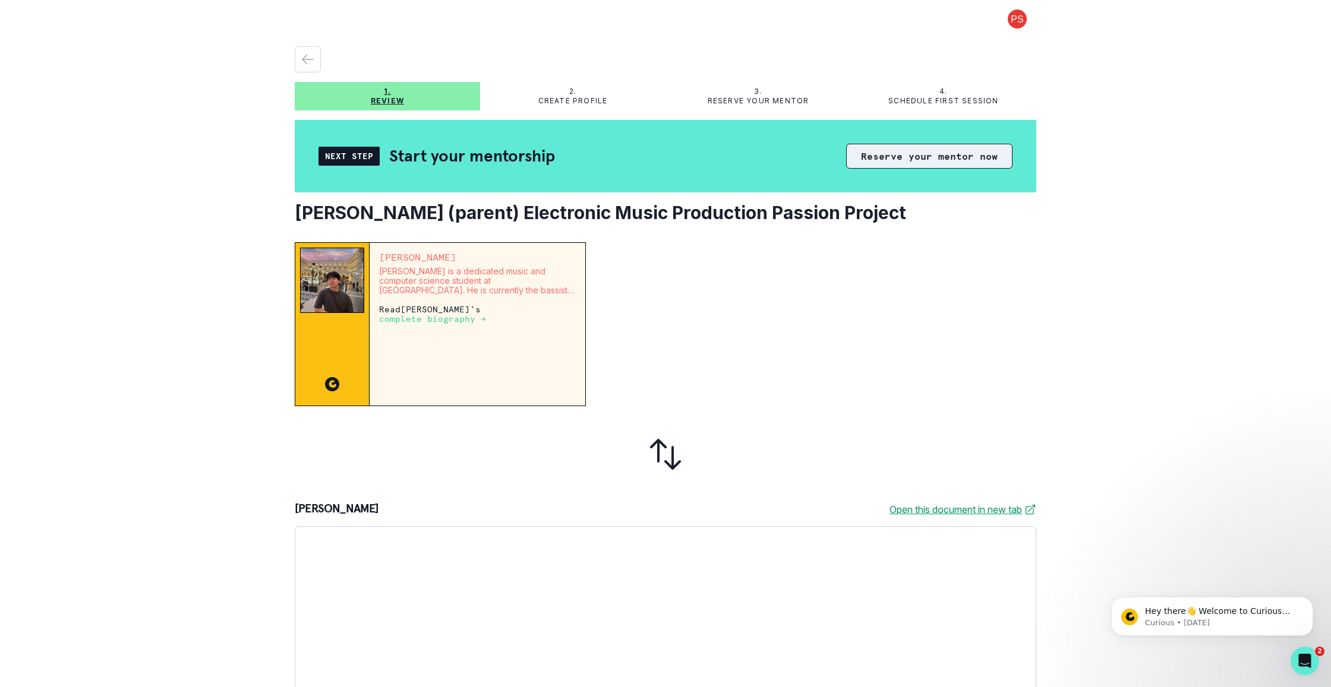
click at [956, 154] on button "Reserve your mentor now" at bounding box center [929, 156] width 166 height 25
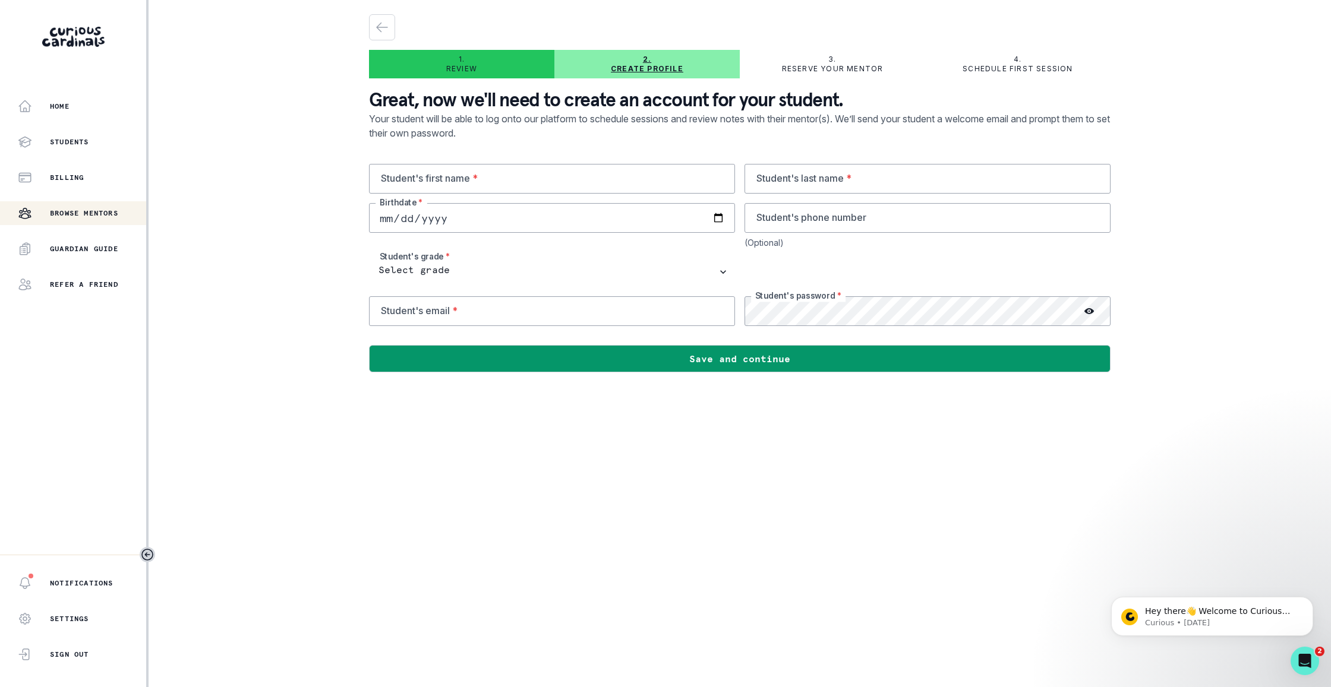
click at [99, 215] on p "Browse Mentors" at bounding box center [84, 214] width 68 height 10
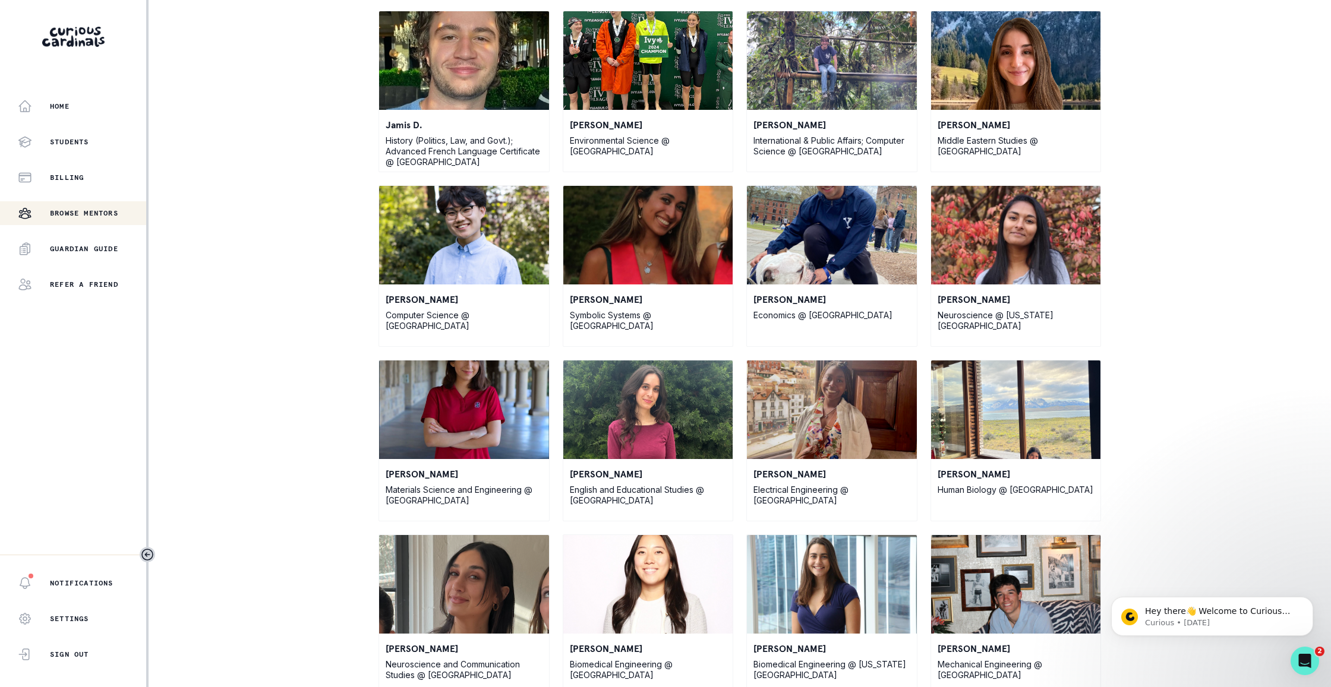
scroll to position [1189, 0]
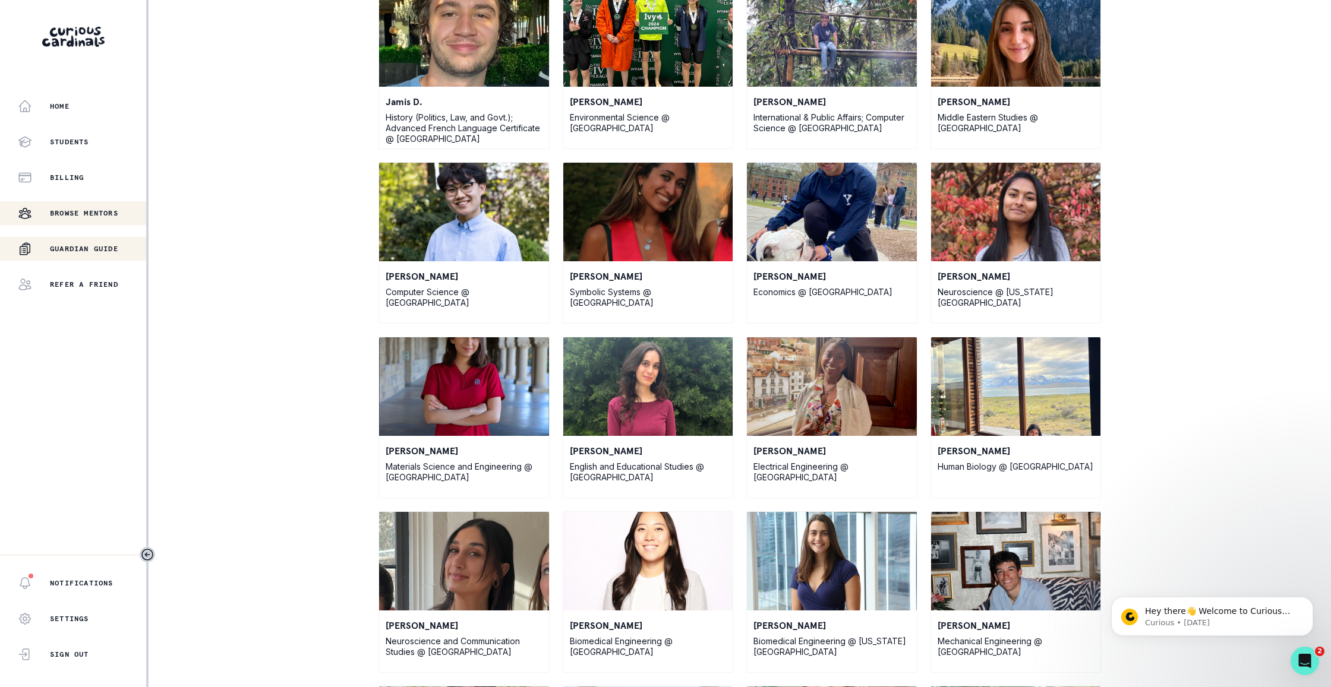
click at [84, 257] on button "Guardian Guide" at bounding box center [73, 249] width 146 height 24
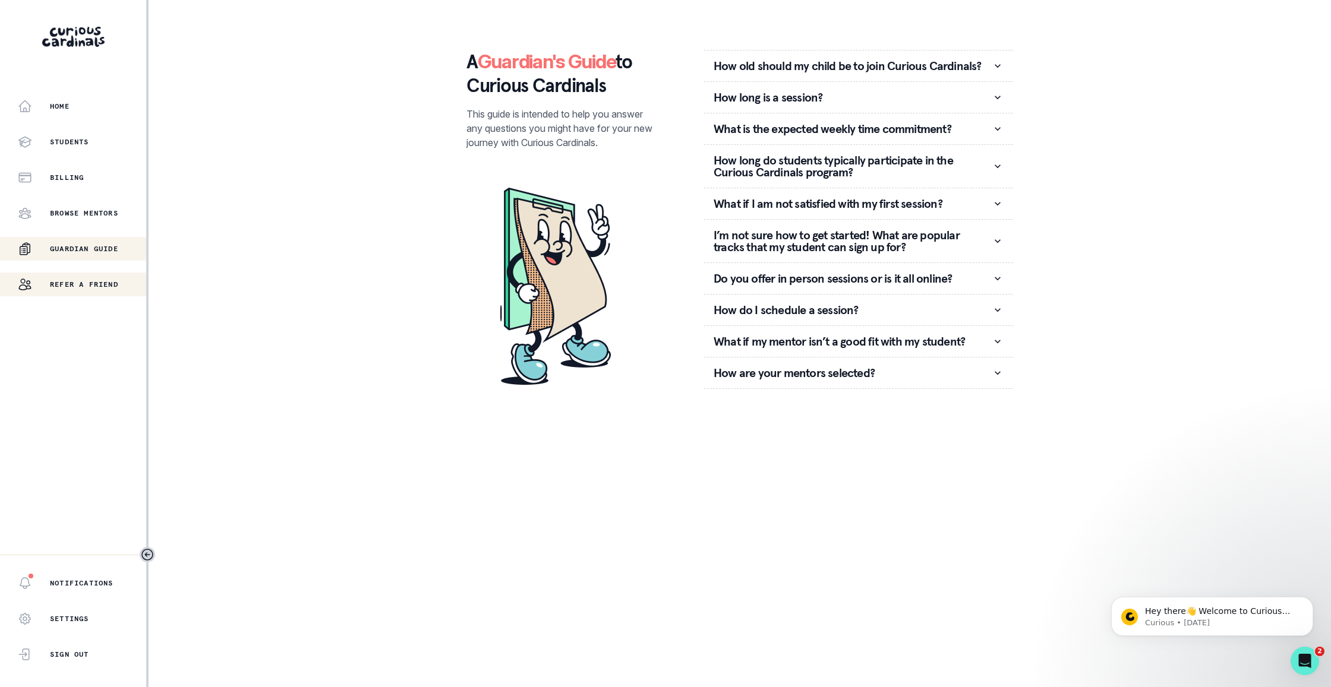
click at [91, 288] on p "Refer a friend" at bounding box center [84, 285] width 68 height 10
